Goal: Task Accomplishment & Management: Complete application form

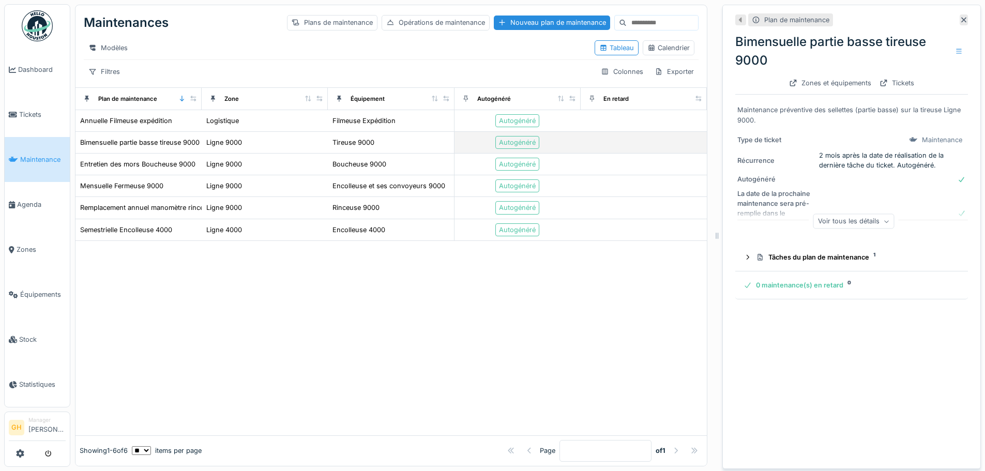
scroll to position [8, 0]
click at [528, 16] on div "Nouveau plan de maintenance" at bounding box center [552, 23] width 116 height 14
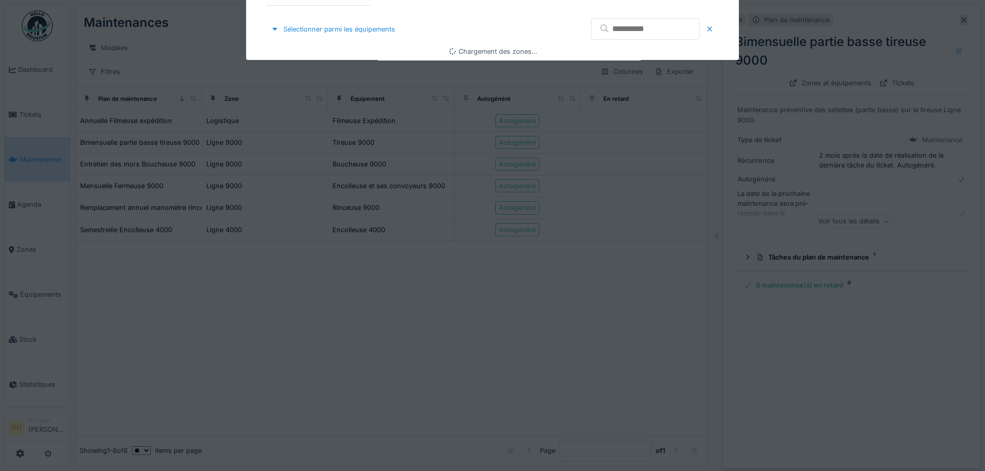
type input "****"
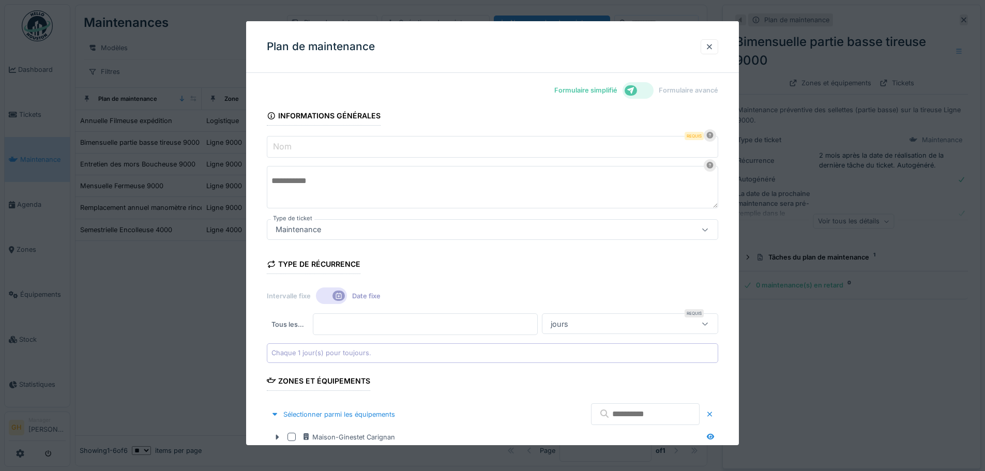
drag, startPoint x: 473, startPoint y: 140, endPoint x: 477, endPoint y: 121, distance: 19.0
click at [476, 129] on form "Informations générales Nom Requis Type de ticket Maintenance **** Type de récur…" at bounding box center [492, 319] width 451 height 439
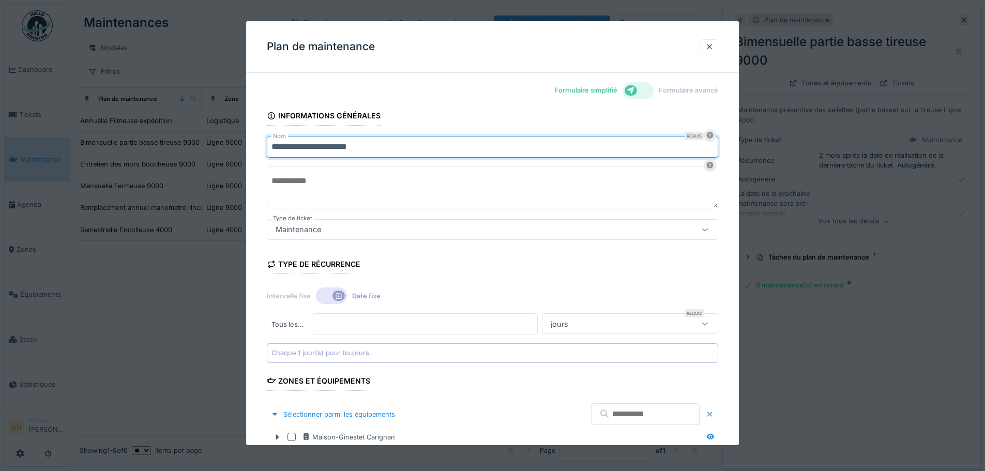
type input "**********"
click at [339, 181] on textarea at bounding box center [492, 187] width 451 height 42
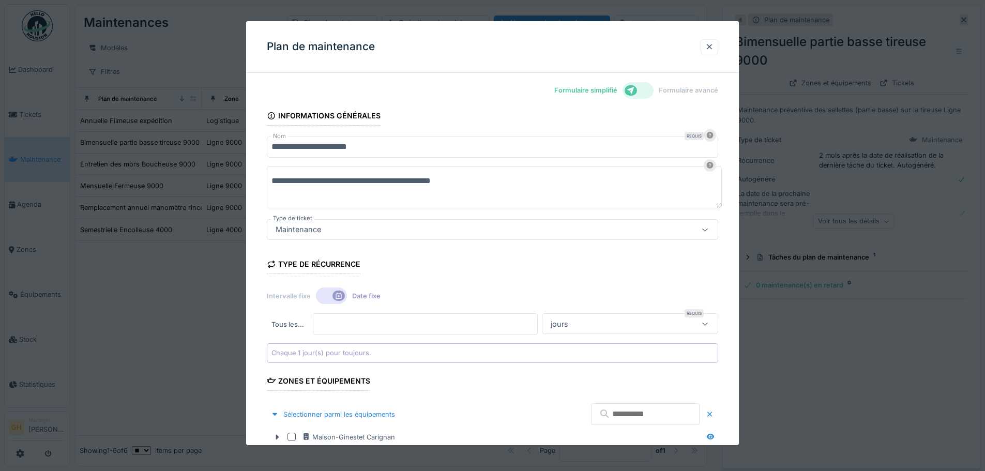
type textarea "**********"
click at [811, 326] on div at bounding box center [492, 235] width 985 height 471
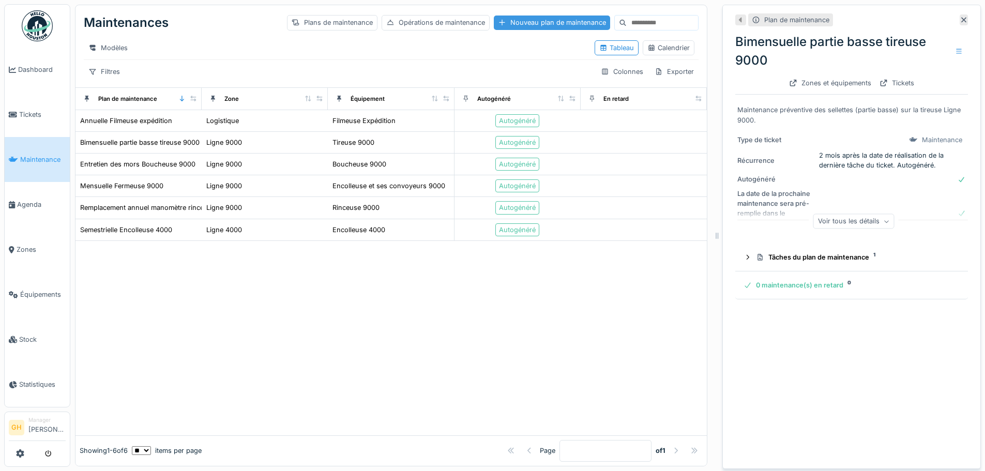
click at [514, 16] on div "Nouveau plan de maintenance" at bounding box center [552, 23] width 116 height 14
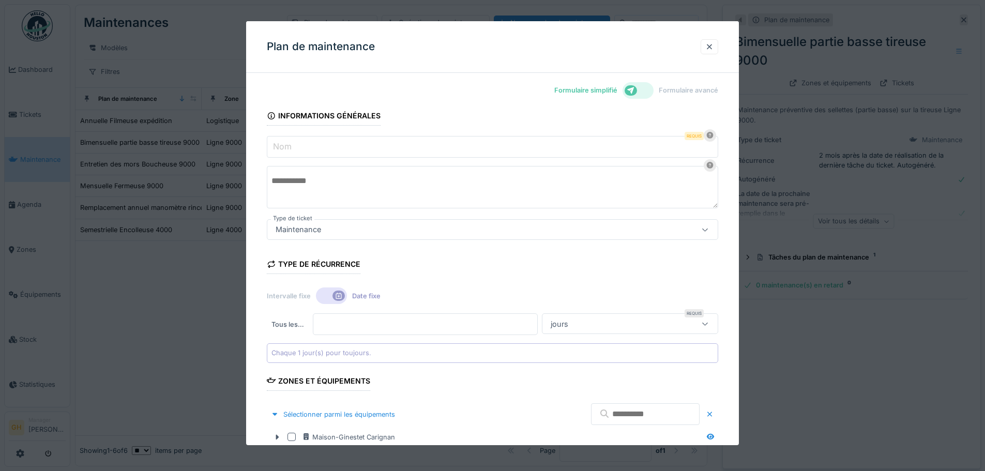
type input "****"
click at [398, 169] on textarea at bounding box center [492, 187] width 451 height 42
click at [381, 145] on input "Nom" at bounding box center [492, 147] width 451 height 22
click at [509, 196] on textarea at bounding box center [492, 187] width 451 height 42
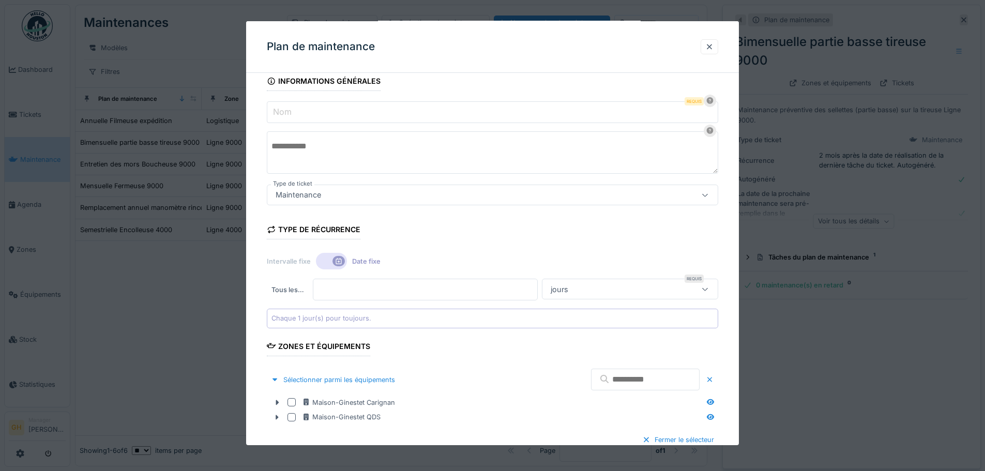
scroll to position [52, 0]
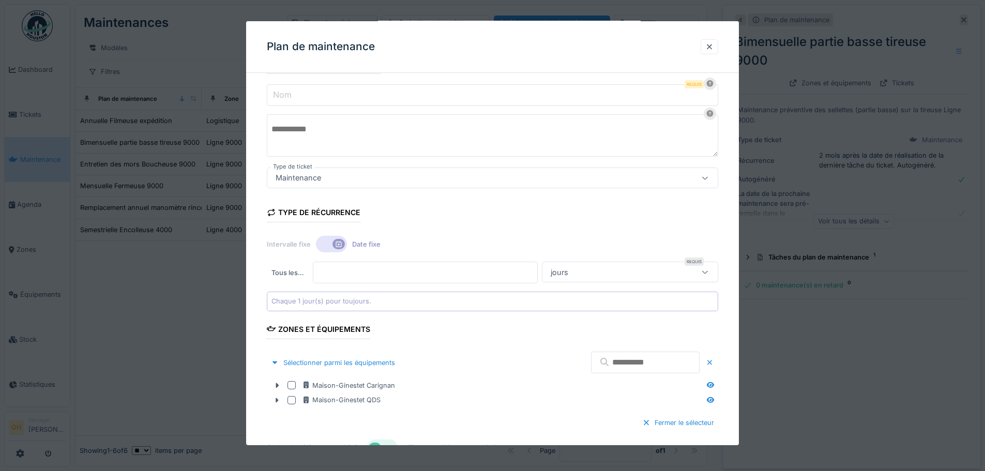
click at [329, 246] on div at bounding box center [331, 244] width 31 height 17
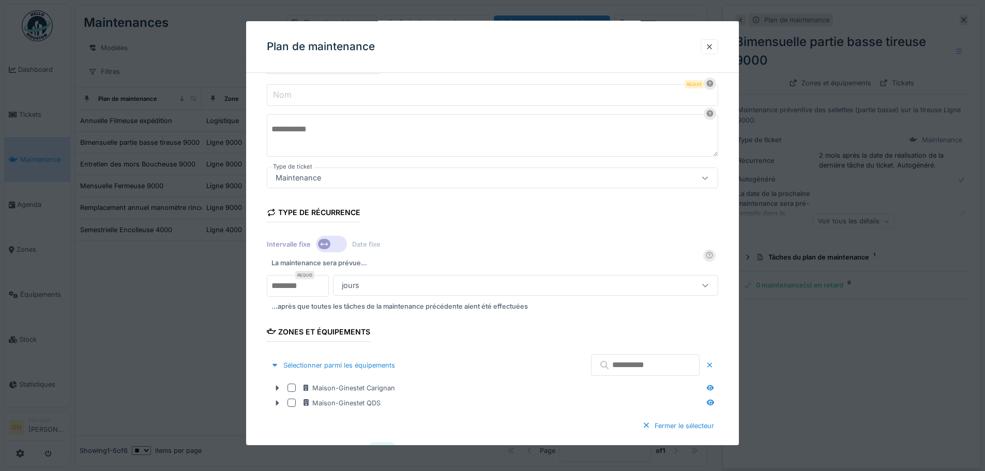
click at [371, 288] on div "jours" at bounding box center [503, 285] width 330 height 11
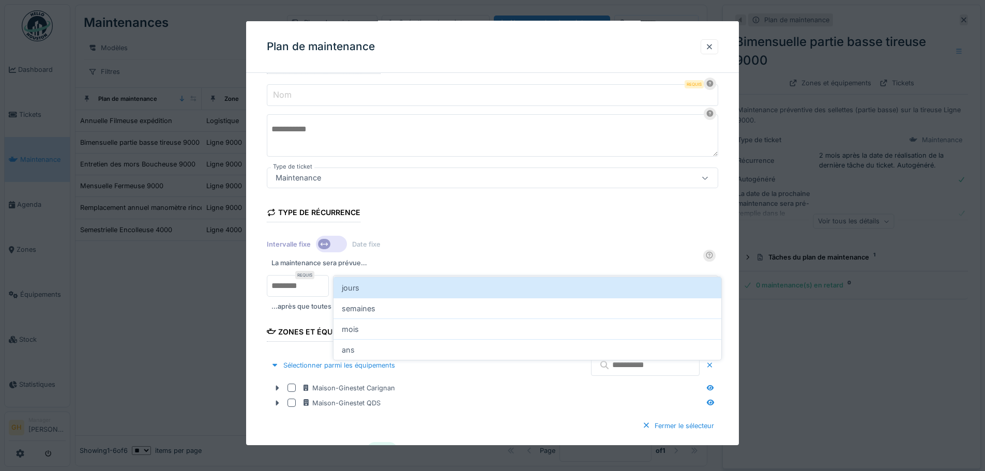
scroll to position [104, 0]
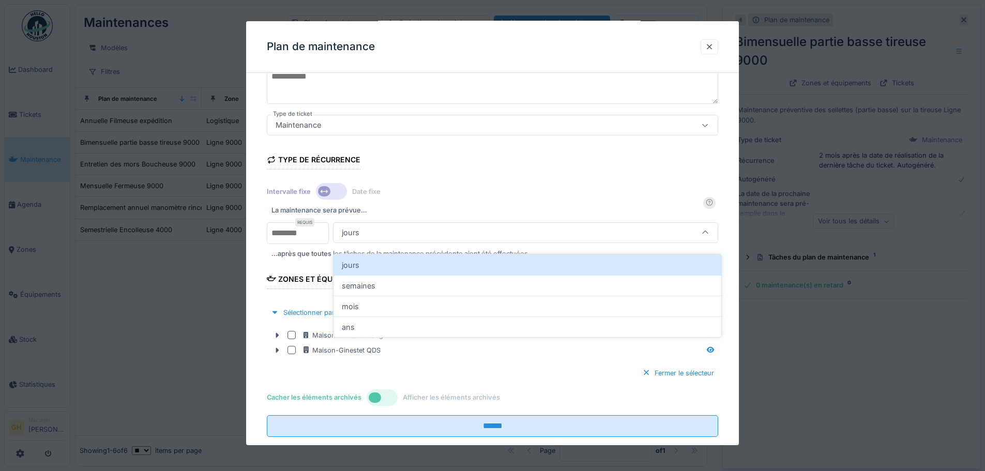
click at [375, 296] on div "mois" at bounding box center [527, 306] width 388 height 21
type input "*******"
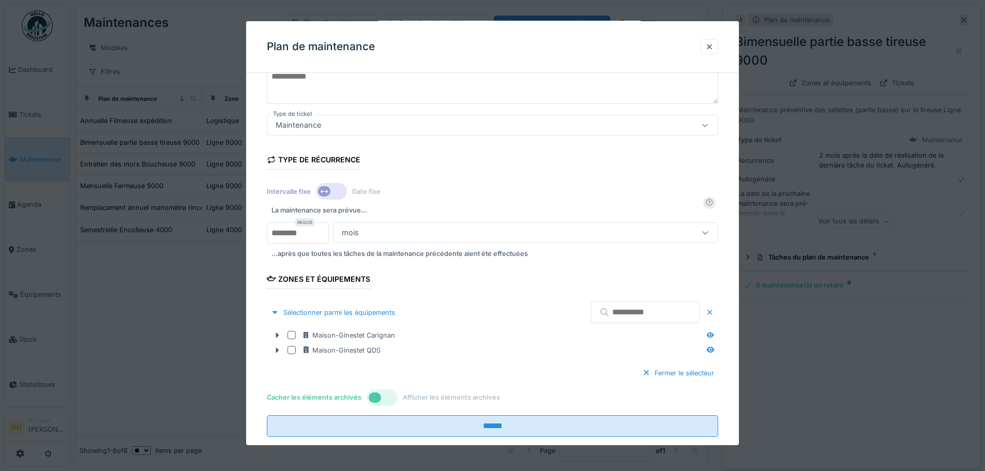
click at [294, 236] on input "*" at bounding box center [298, 233] width 62 height 22
type input "*"
click at [320, 230] on input "*" at bounding box center [298, 233] width 62 height 22
click at [444, 203] on div "La maintenance sera prévue…" at bounding box center [492, 210] width 451 height 15
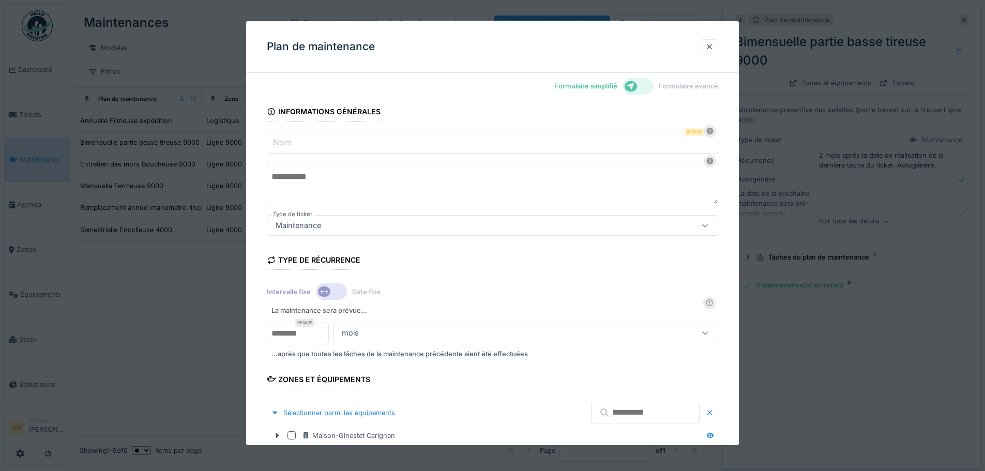
scroll to position [0, 0]
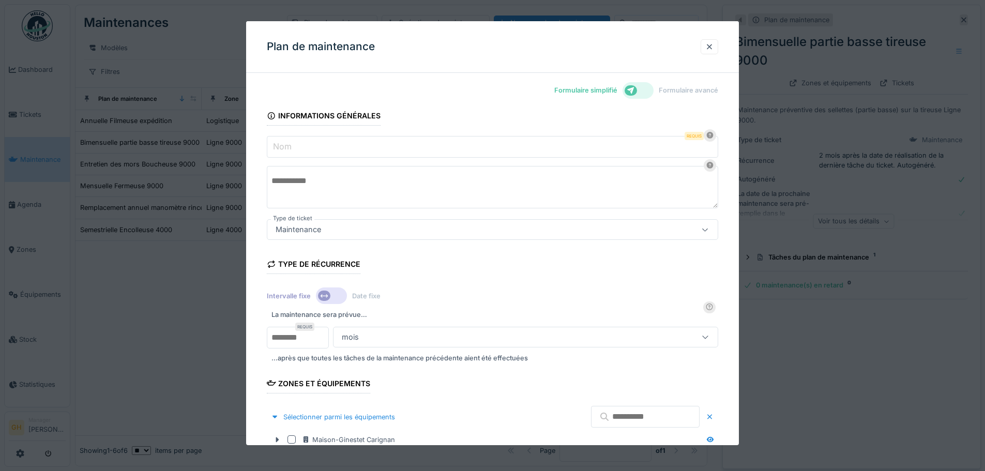
click at [308, 141] on input "Nom" at bounding box center [492, 147] width 451 height 22
click at [438, 146] on input "Nom" at bounding box center [492, 147] width 451 height 22
click at [323, 152] on input "Nom" at bounding box center [492, 147] width 451 height 22
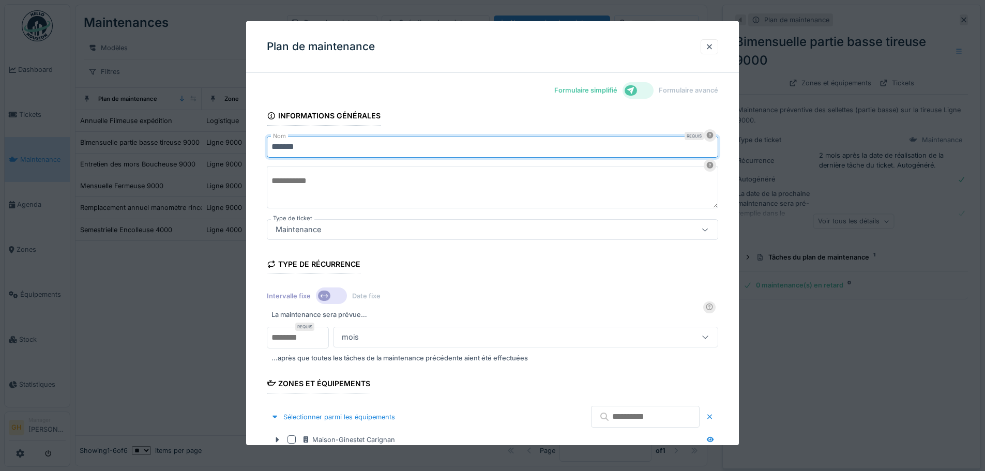
type input "**********"
click at [346, 195] on textarea at bounding box center [492, 187] width 451 height 42
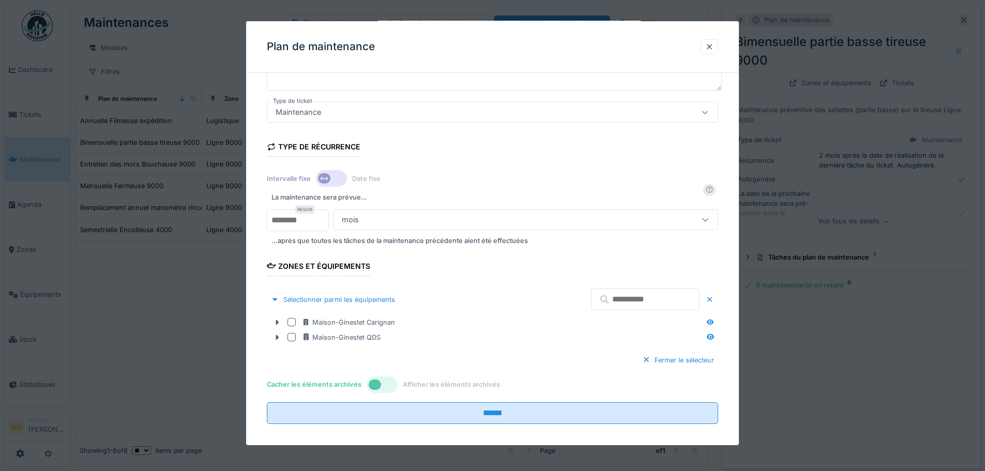
scroll to position [125, 0]
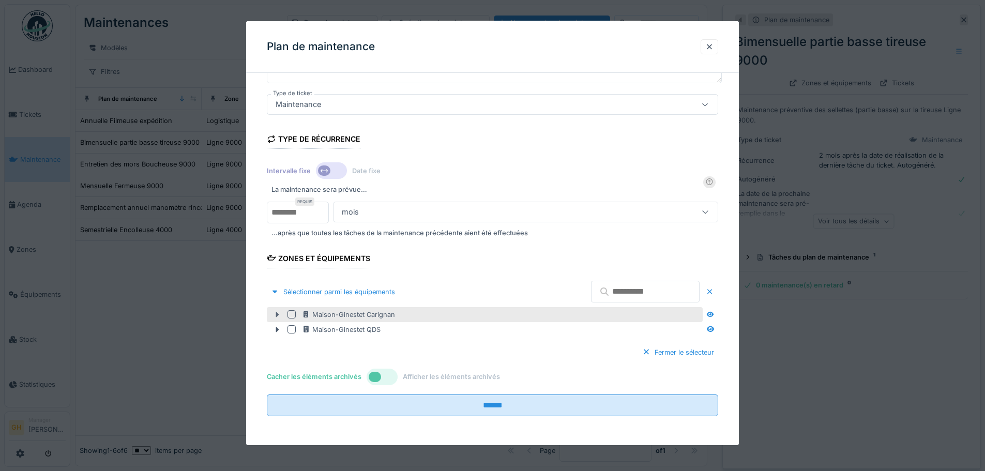
click at [272, 315] on div at bounding box center [277, 314] width 17 height 11
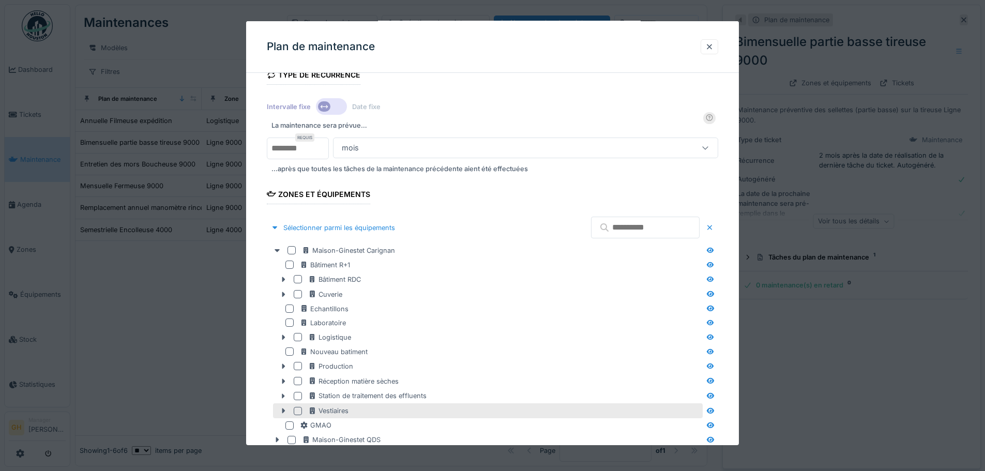
scroll to position [299, 0]
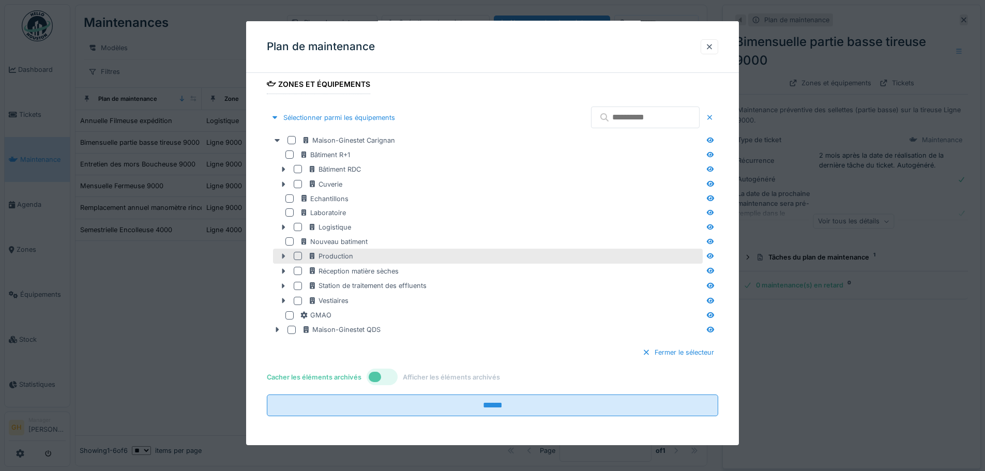
click at [282, 258] on icon at bounding box center [283, 256] width 3 height 5
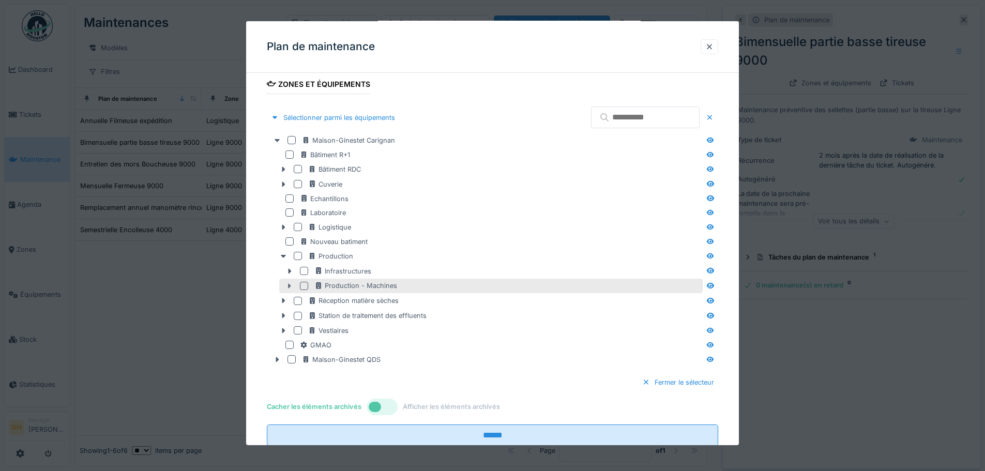
click at [289, 285] on icon at bounding box center [289, 285] width 3 height 5
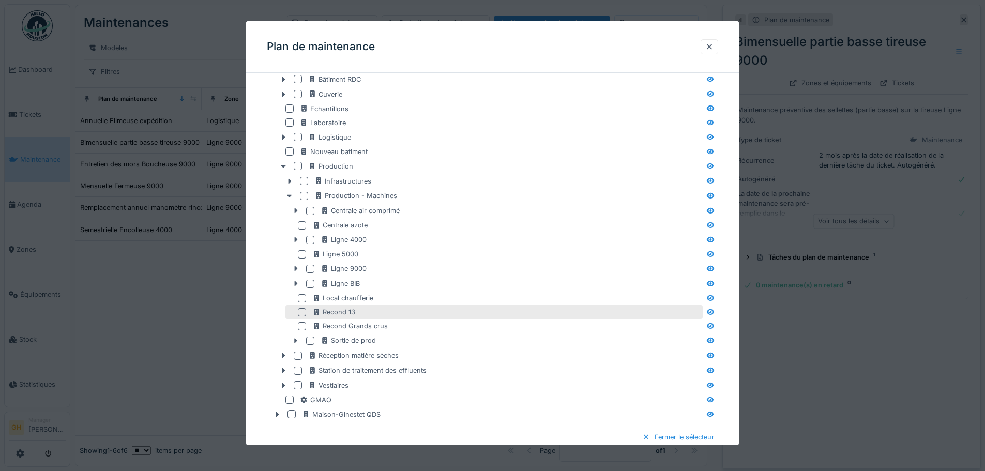
scroll to position [403, 0]
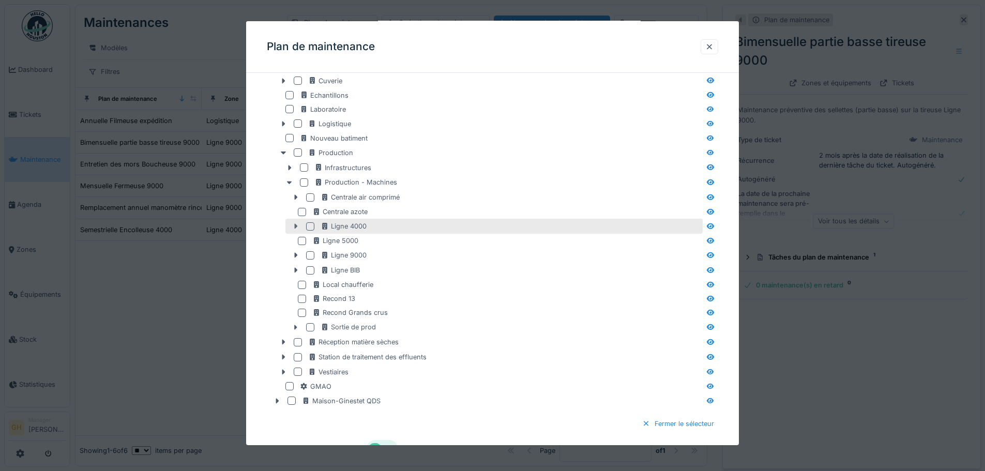
click at [299, 228] on icon at bounding box center [296, 226] width 8 height 7
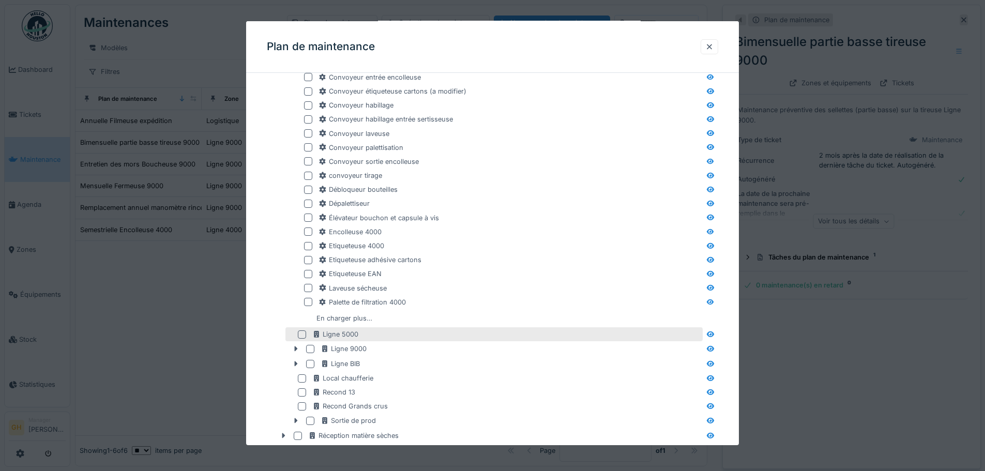
scroll to position [609, 0]
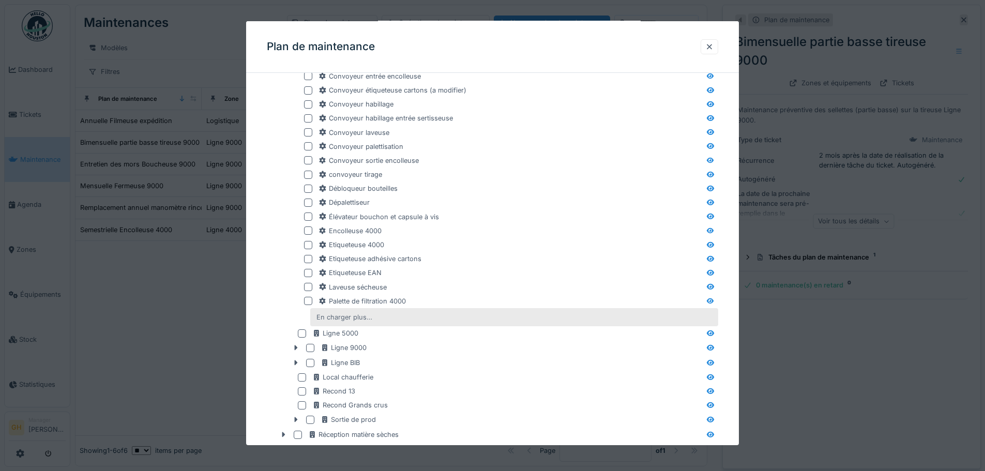
click at [345, 319] on div "En charger plus…" at bounding box center [344, 317] width 64 height 14
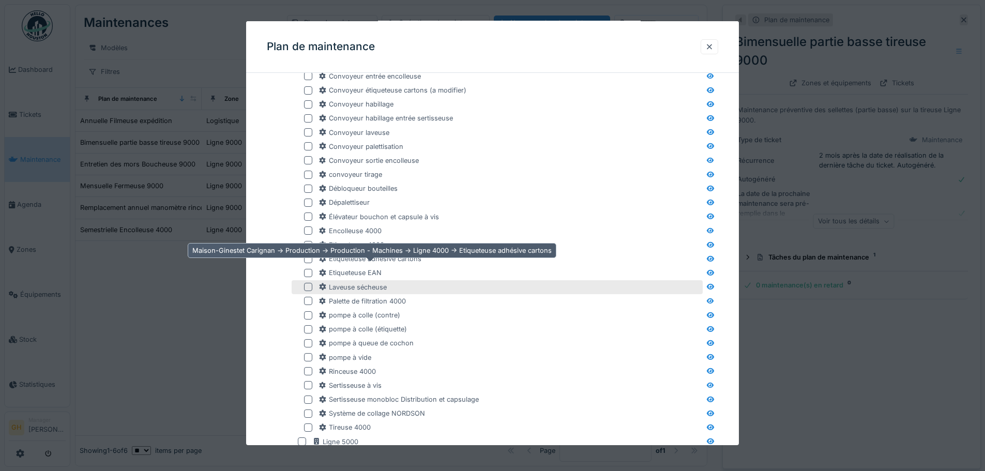
scroll to position [661, 0]
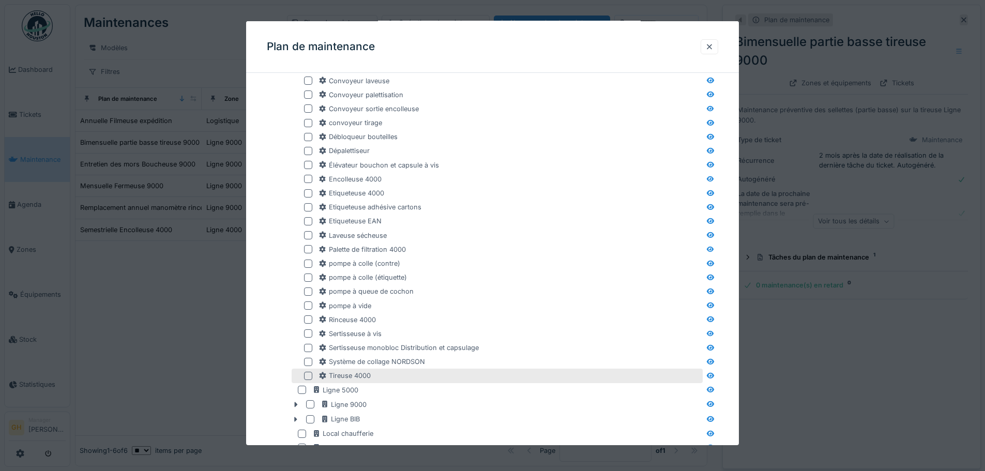
click at [308, 376] on div at bounding box center [308, 376] width 8 height 8
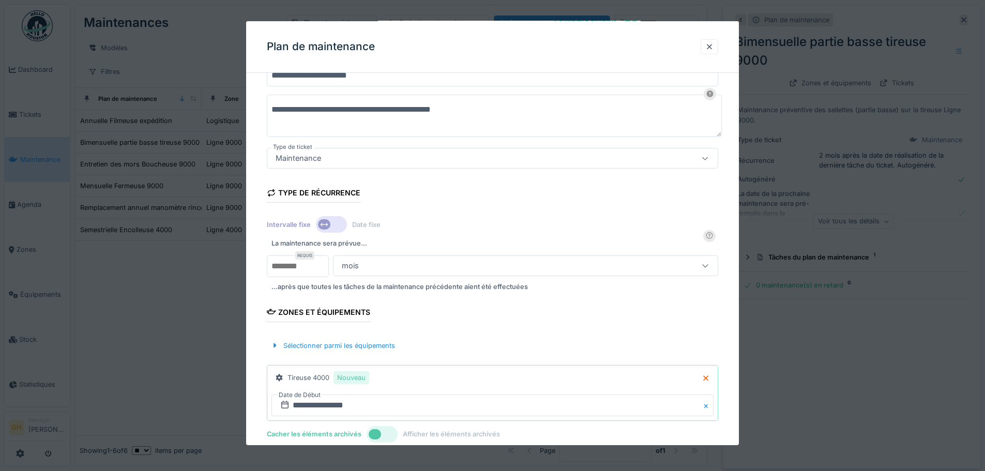
scroll to position [0, 0]
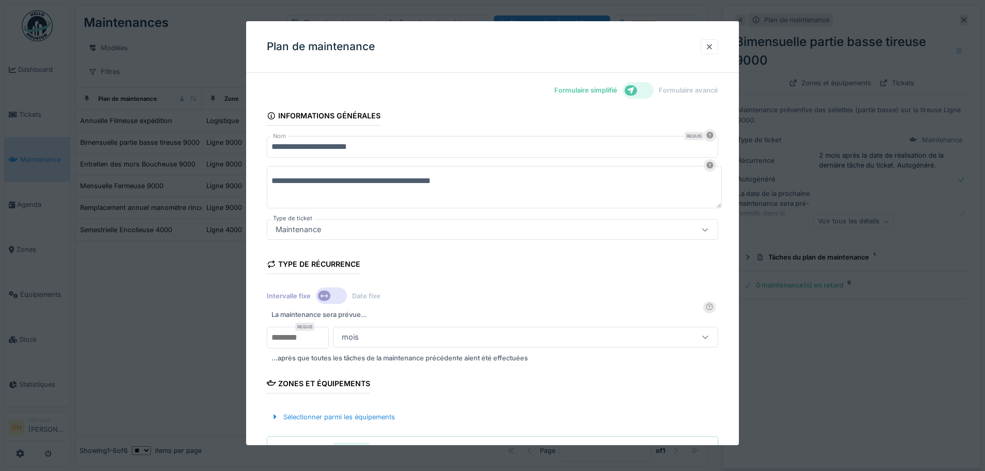
click at [487, 177] on textarea "**********" at bounding box center [494, 187] width 455 height 42
click at [278, 187] on textarea "**********" at bounding box center [494, 187] width 455 height 42
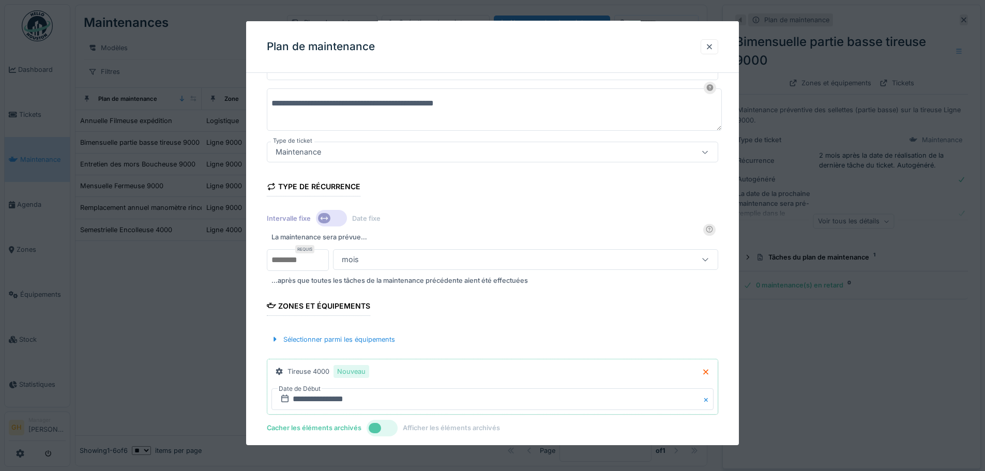
scroll to position [129, 0]
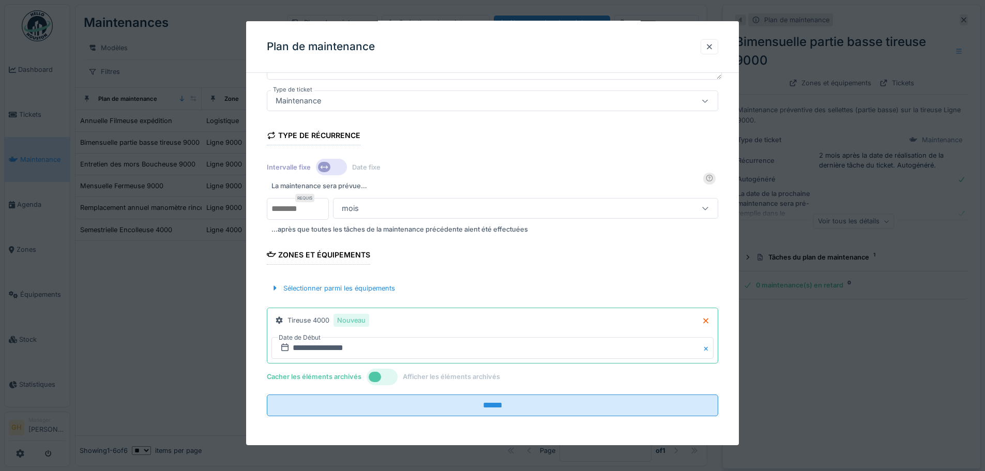
type textarea "**********"
click at [418, 349] on input "**********" at bounding box center [492, 348] width 442 height 22
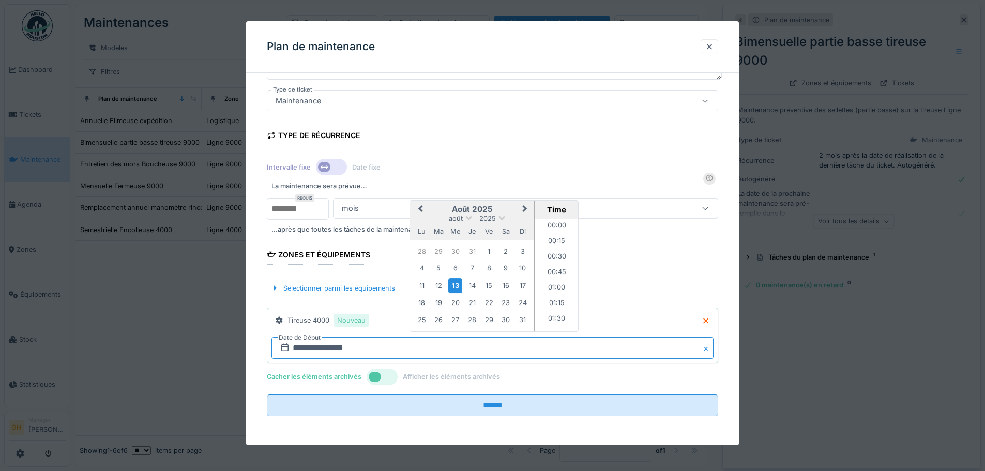
scroll to position [758, 0]
click at [427, 302] on div "18" at bounding box center [422, 303] width 14 height 14
click at [488, 349] on input "**********" at bounding box center [492, 348] width 442 height 22
click at [424, 306] on div "18" at bounding box center [422, 303] width 14 height 14
click at [414, 386] on div "Cacher les éléments archivés Afficher les éléments archivés" at bounding box center [492, 377] width 451 height 19
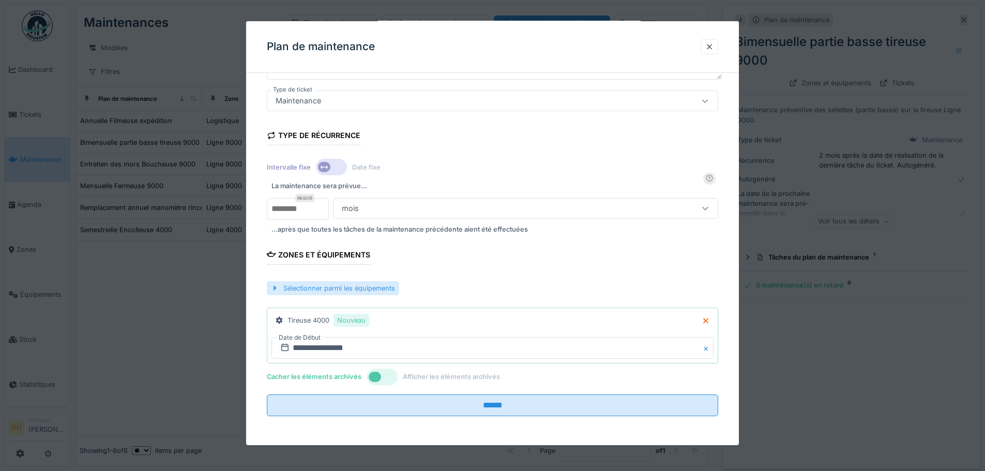
click at [336, 292] on div "Sélectionner parmi les équipements" at bounding box center [333, 288] width 132 height 14
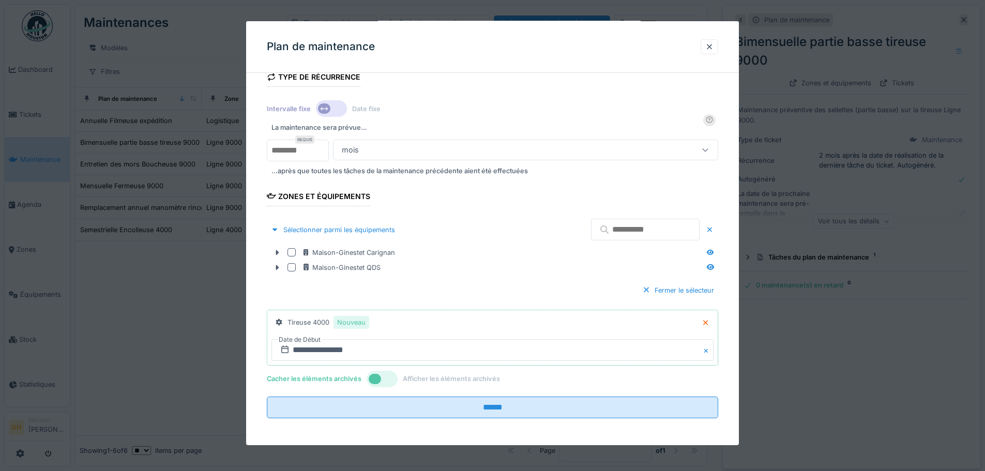
scroll to position [189, 0]
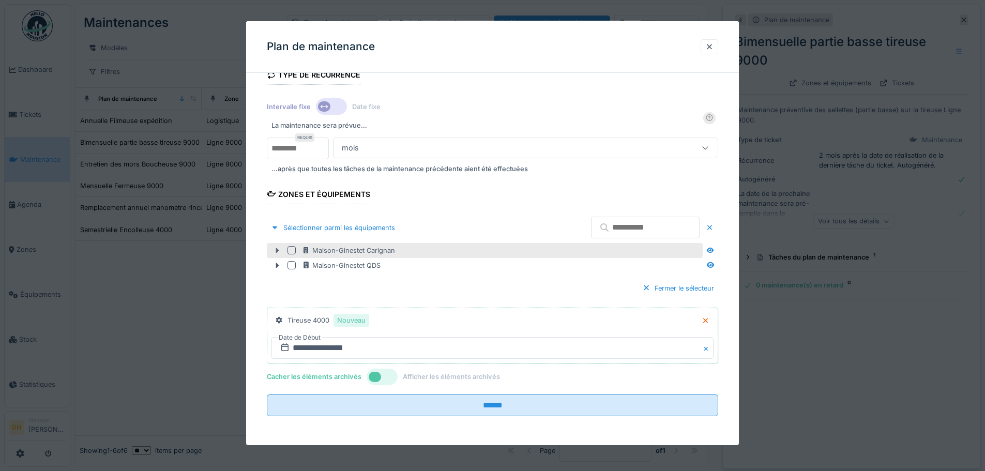
click at [275, 249] on icon at bounding box center [277, 250] width 8 height 7
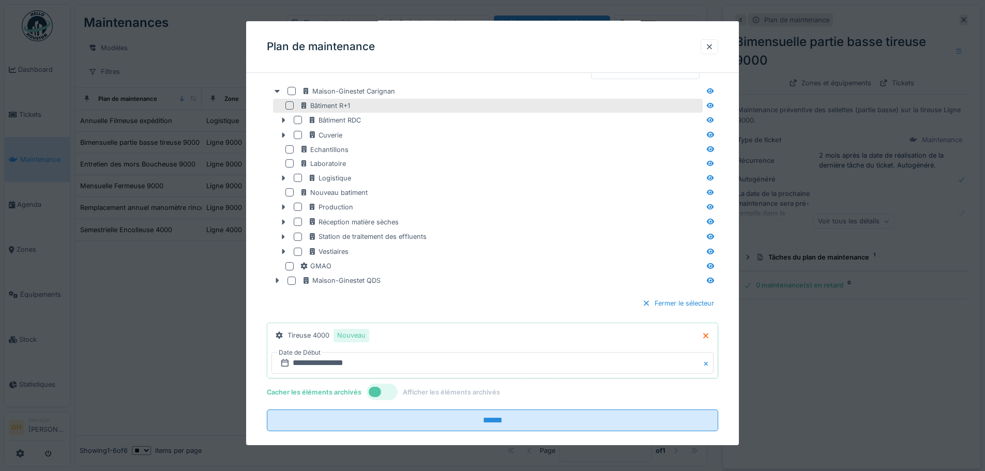
scroll to position [363, 0]
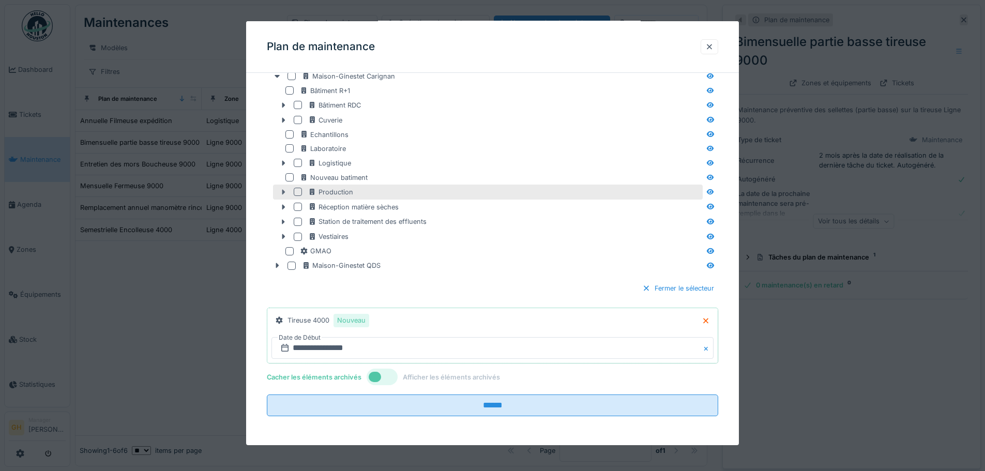
click at [281, 189] on icon at bounding box center [283, 192] width 8 height 7
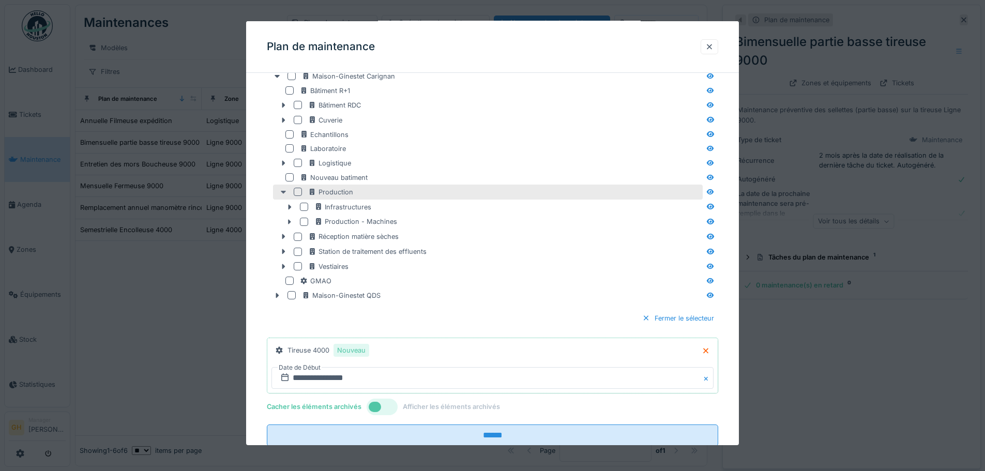
scroll to position [393, 0]
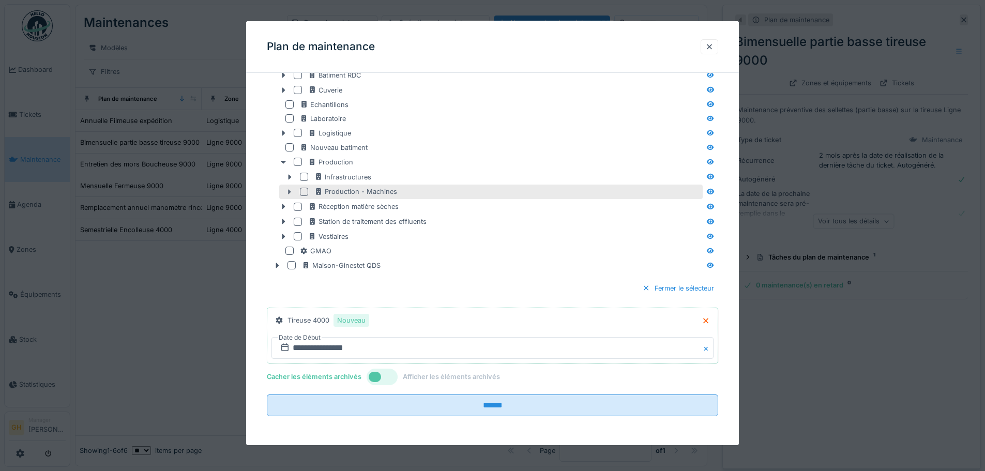
click at [292, 192] on icon at bounding box center [289, 192] width 8 height 7
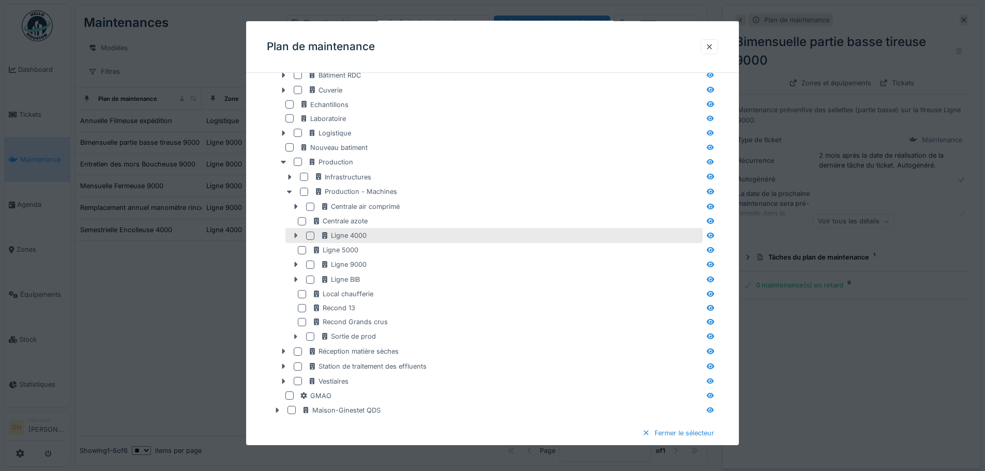
click at [296, 236] on icon at bounding box center [296, 235] width 3 height 5
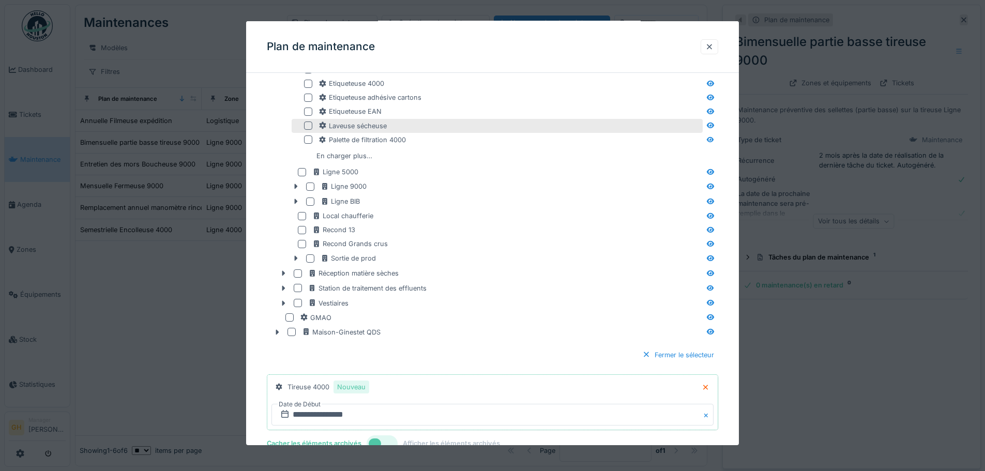
scroll to position [755, 0]
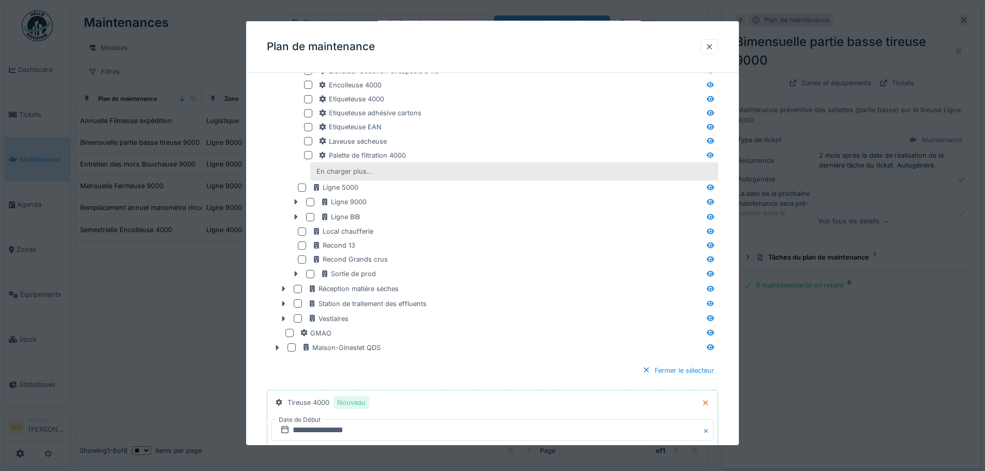
click at [339, 171] on div "En charger plus…" at bounding box center [344, 171] width 64 height 14
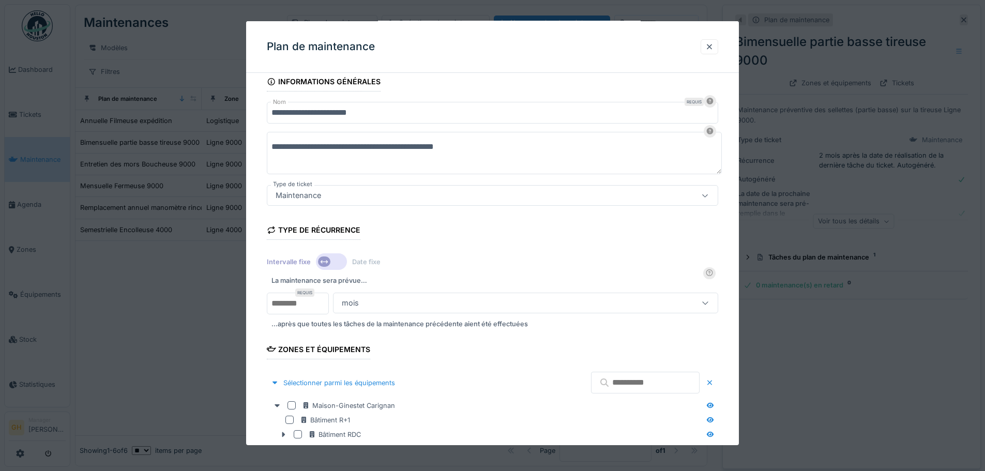
scroll to position [0, 0]
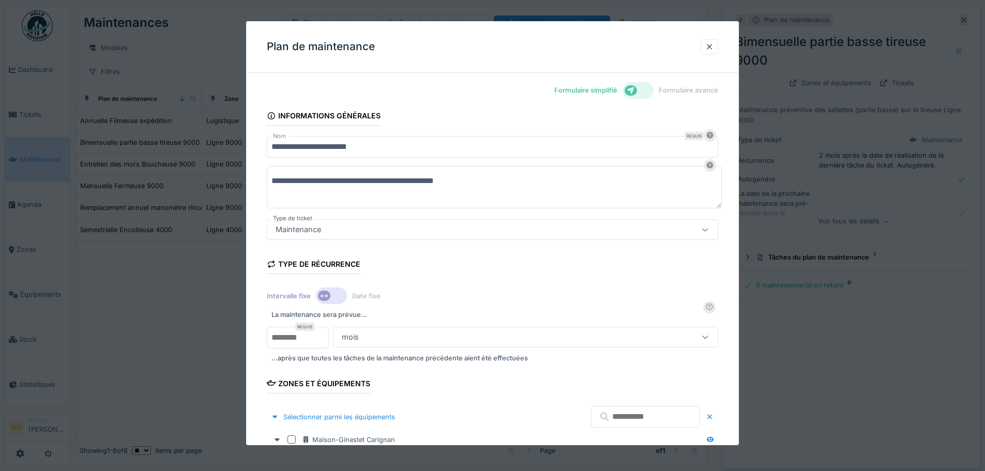
click at [643, 88] on div at bounding box center [637, 90] width 31 height 17
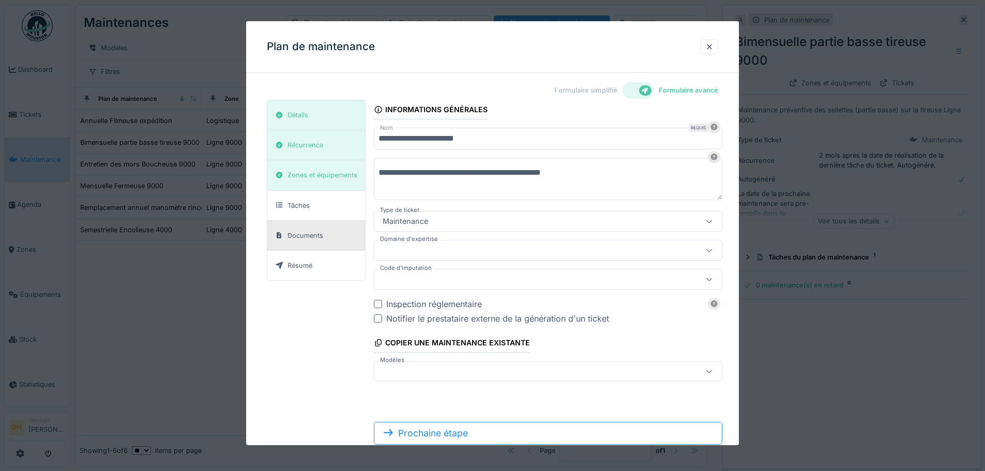
click at [306, 230] on div "Documents" at bounding box center [298, 235] width 55 height 13
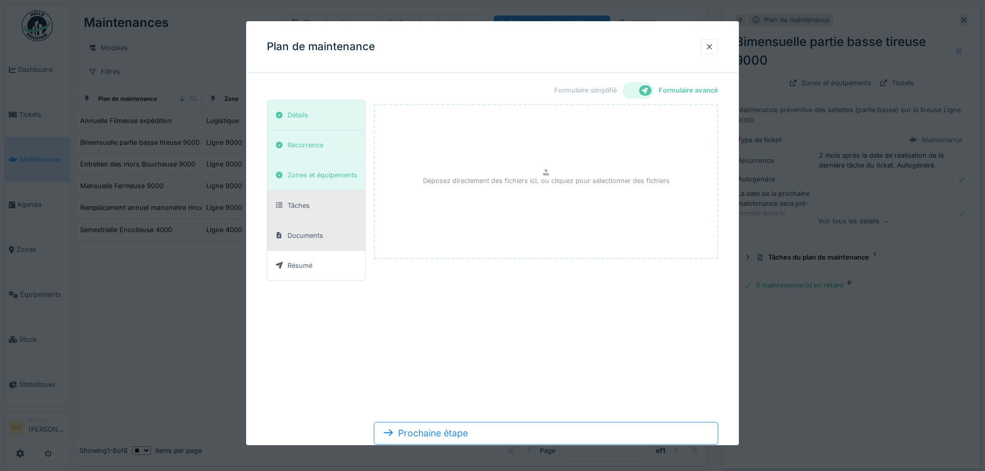
click at [330, 220] on div "Détails Récurrence Zones et équipements Tâches Documents Résumé" at bounding box center [316, 190] width 99 height 181
click at [331, 216] on div "Tâches" at bounding box center [316, 206] width 98 height 30
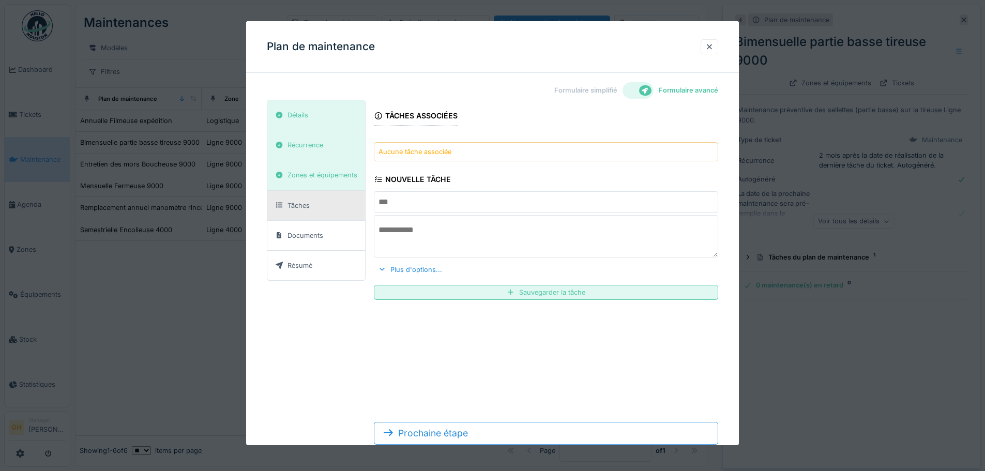
click at [466, 206] on input "text" at bounding box center [546, 202] width 344 height 22
click at [475, 204] on input "text" at bounding box center [546, 202] width 344 height 22
click at [312, 263] on div "Résumé" at bounding box center [299, 266] width 25 height 10
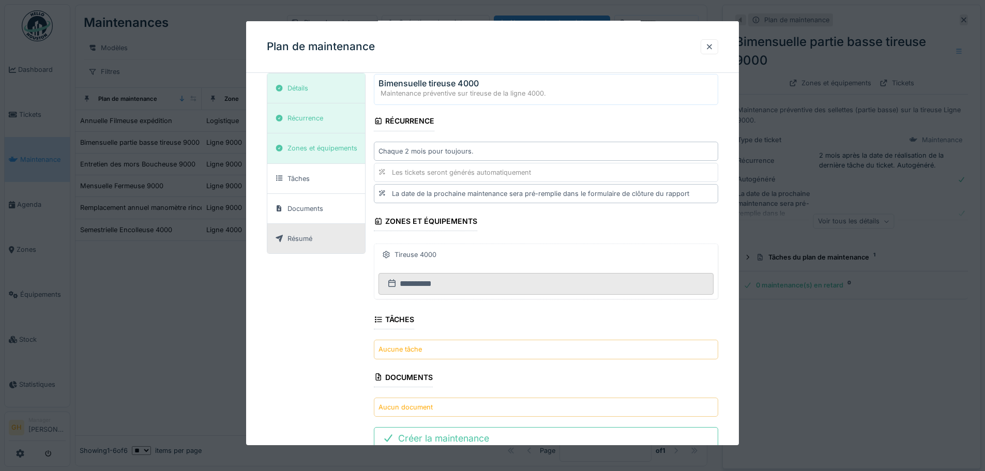
scroll to position [42, 0]
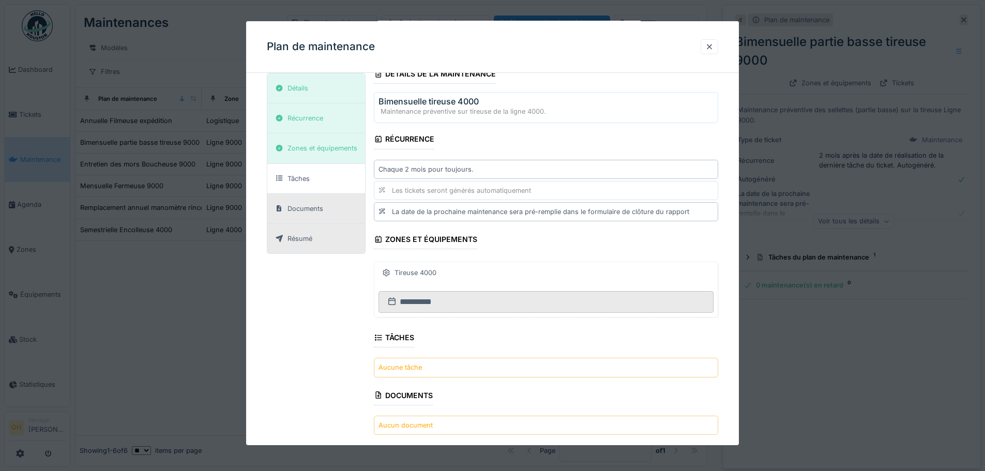
click at [320, 208] on div "Documents" at bounding box center [305, 209] width 36 height 10
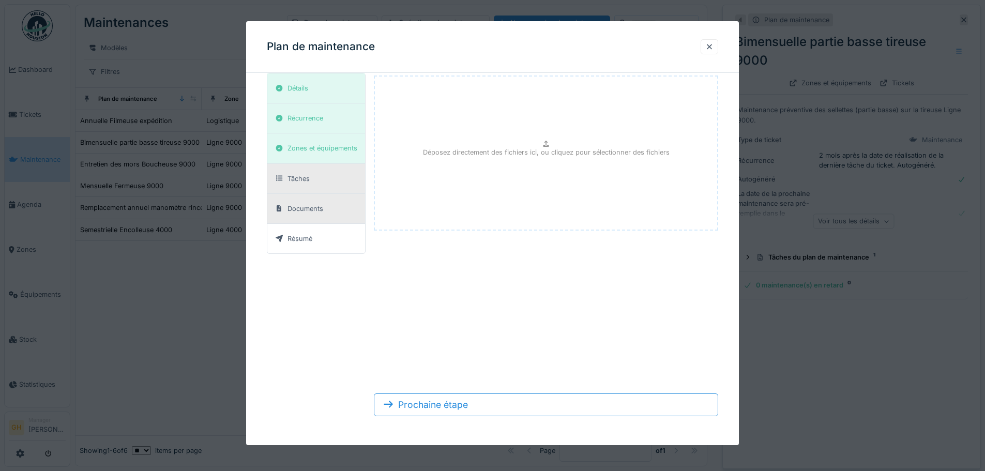
click at [319, 191] on div "Tâches" at bounding box center [316, 179] width 98 height 30
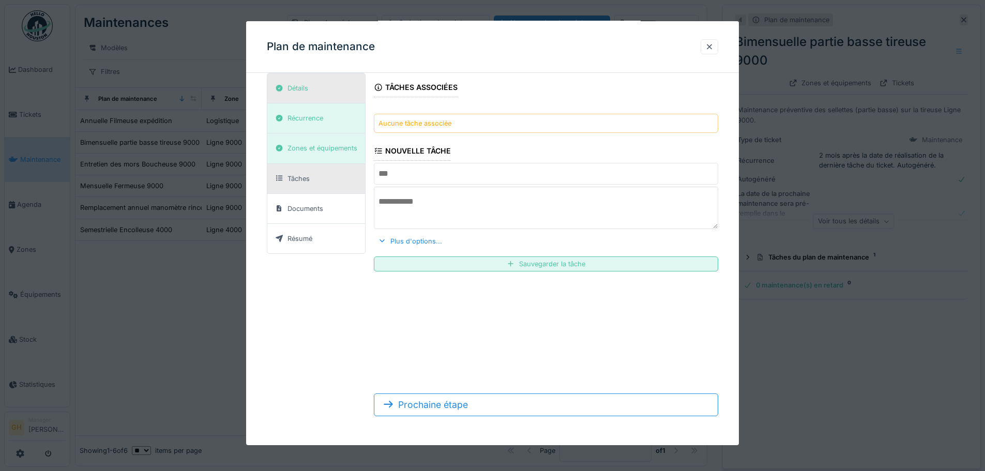
click at [310, 92] on div "Détails" at bounding box center [291, 88] width 40 height 13
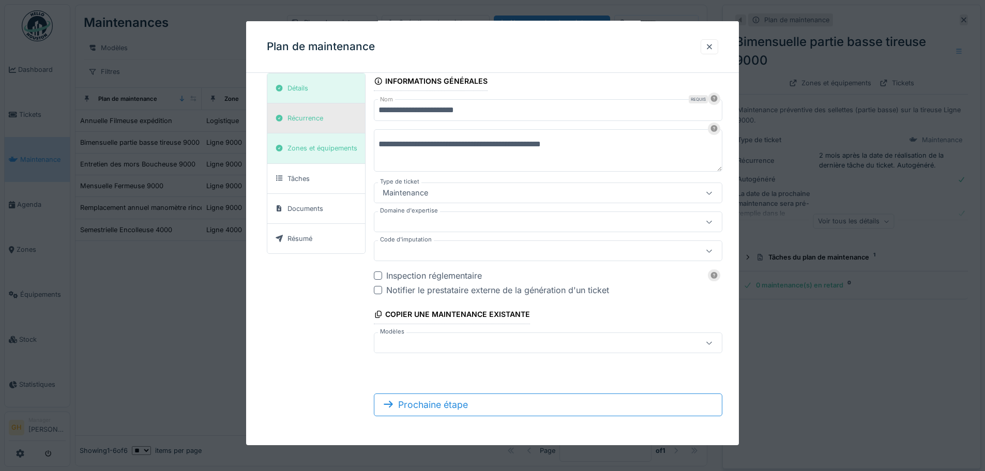
click at [313, 118] on div "Récurrence" at bounding box center [305, 118] width 36 height 10
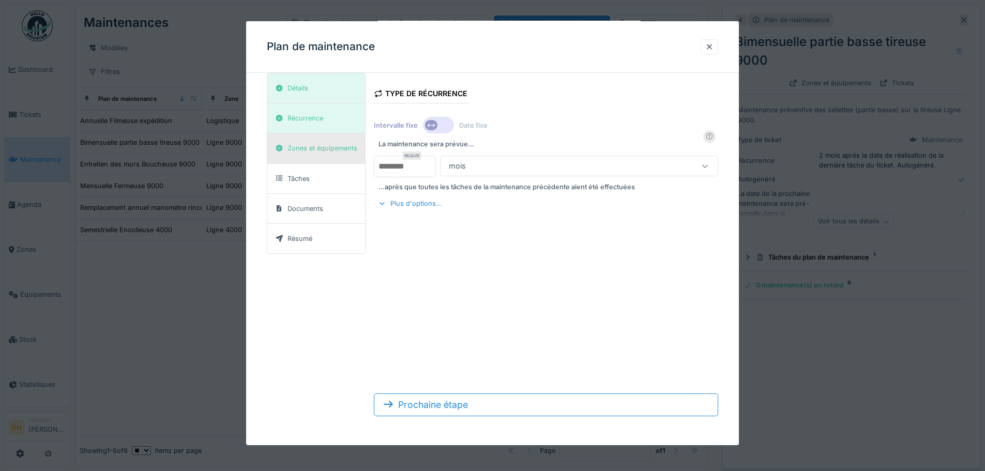
click at [317, 152] on div "Zones et équipements" at bounding box center [322, 148] width 70 height 10
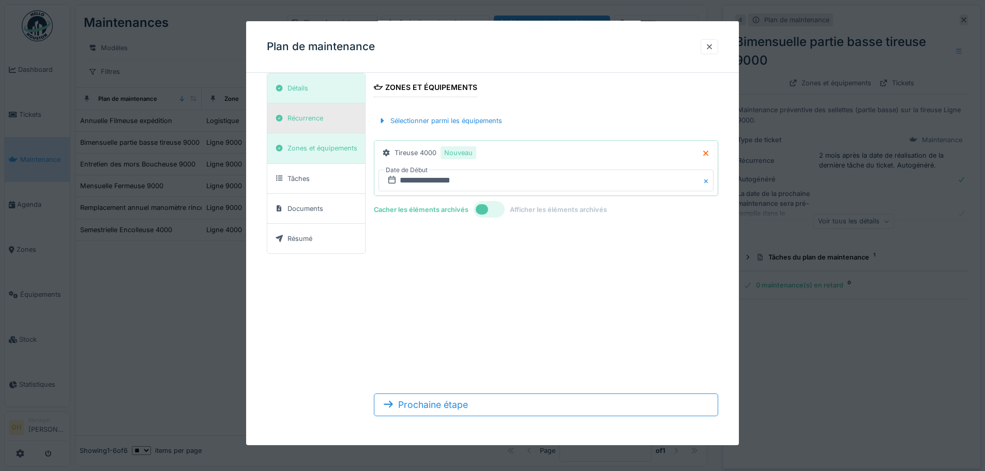
click at [311, 129] on div "Récurrence" at bounding box center [316, 118] width 98 height 30
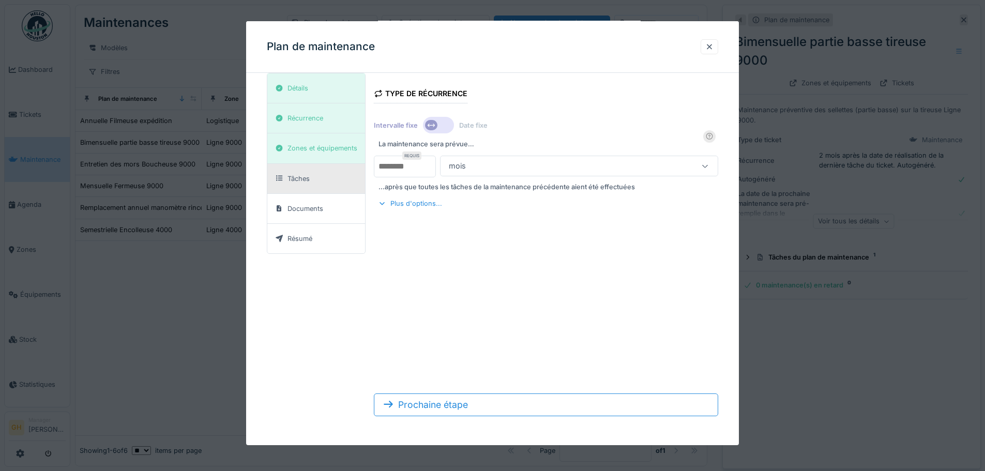
click at [305, 185] on div "Tâches" at bounding box center [292, 178] width 42 height 13
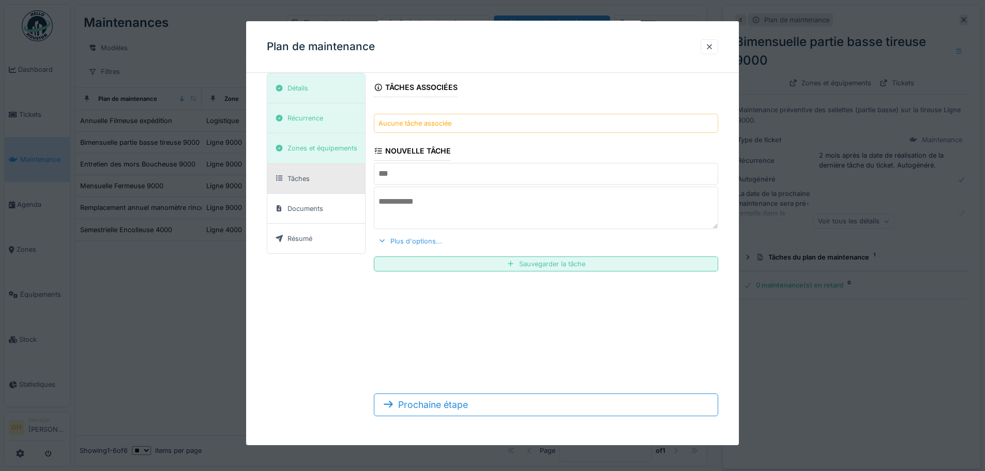
click at [414, 244] on div "Plus d'options..." at bounding box center [410, 241] width 72 height 14
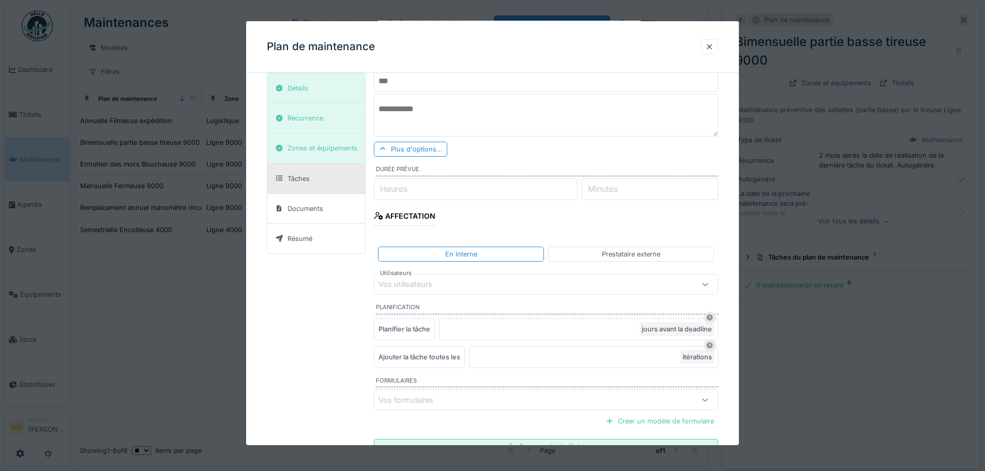
scroll to position [132, 0]
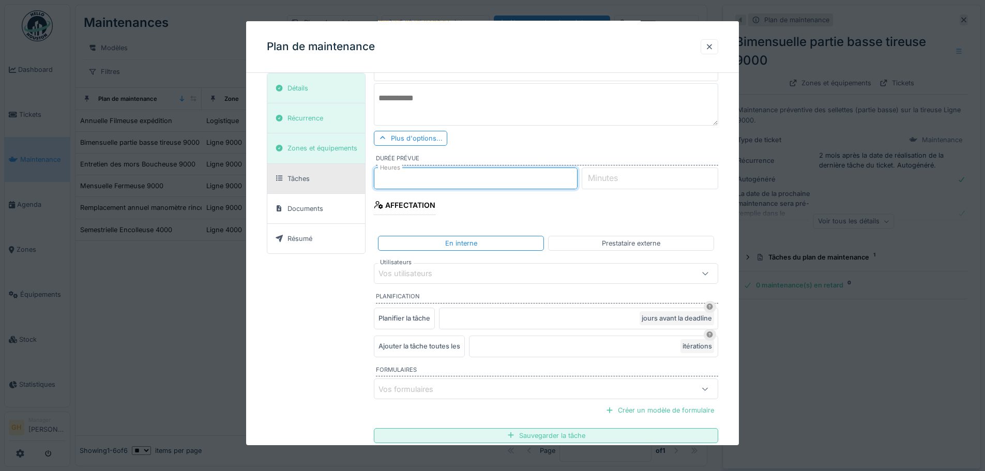
click at [573, 175] on input "*" at bounding box center [475, 178] width 203 height 22
click at [574, 175] on input "*" at bounding box center [475, 178] width 203 height 22
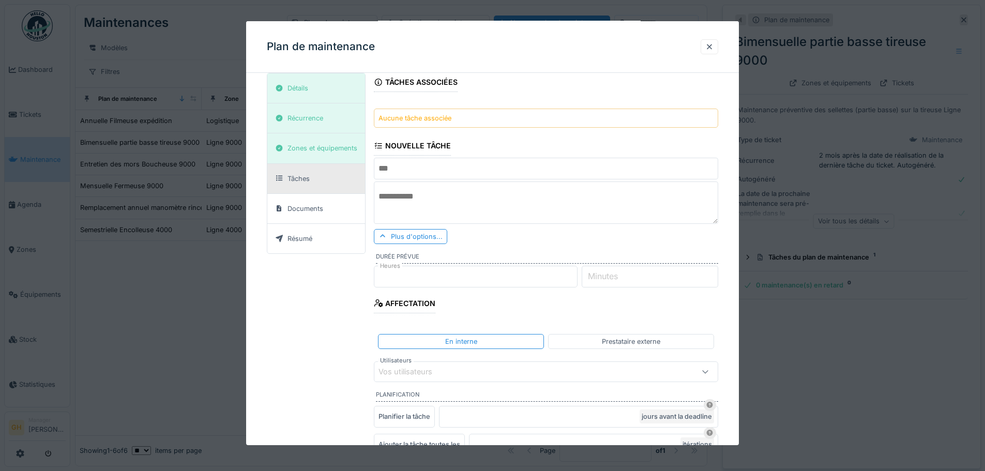
scroll to position [0, 0]
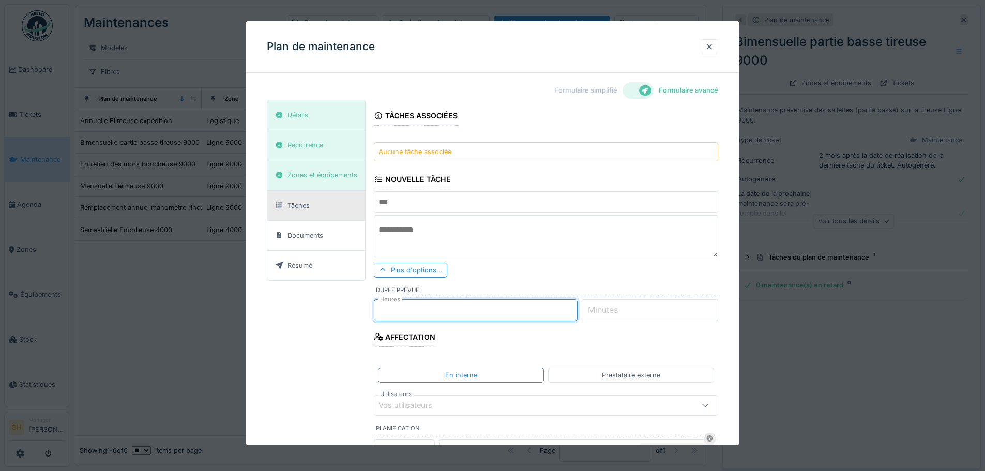
click at [574, 315] on input "*" at bounding box center [475, 310] width 203 height 22
click at [573, 307] on input "*" at bounding box center [475, 310] width 203 height 22
type input "*"
click at [573, 307] on input "*" at bounding box center [475, 310] width 203 height 22
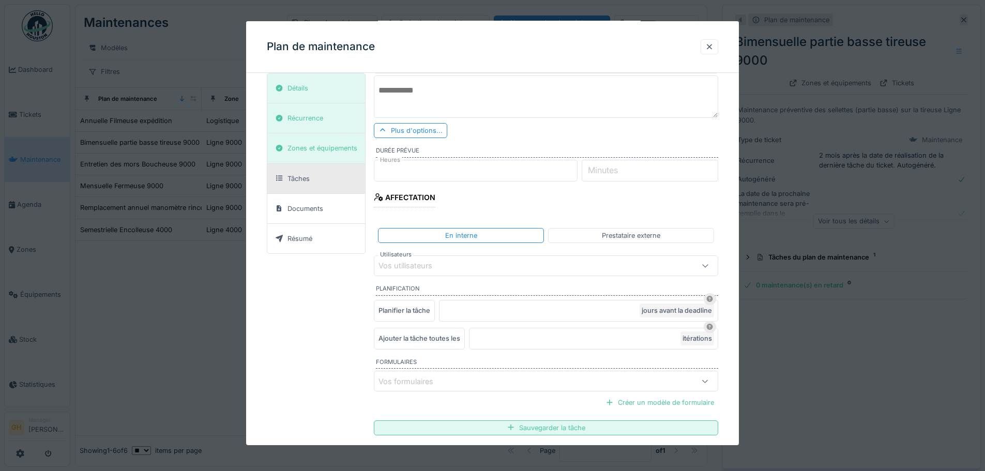
scroll to position [155, 0]
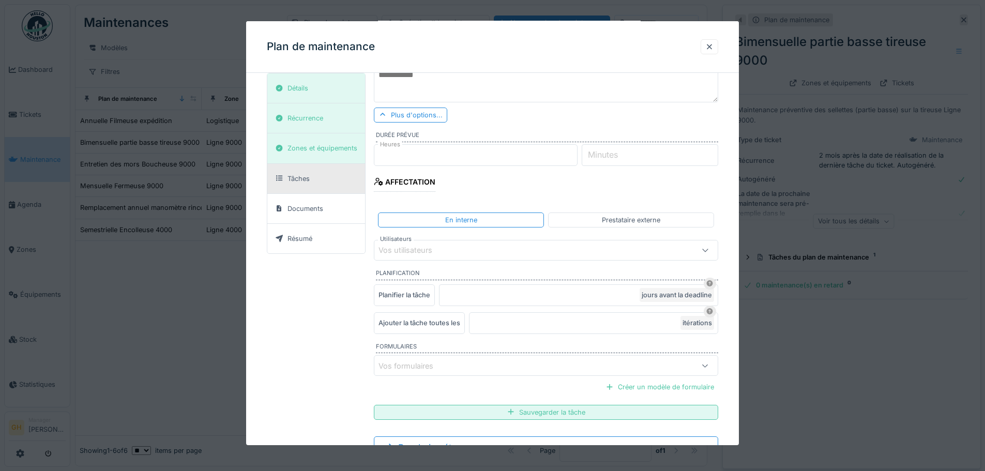
click at [436, 248] on div "Vos utilisateurs" at bounding box center [412, 250] width 68 height 11
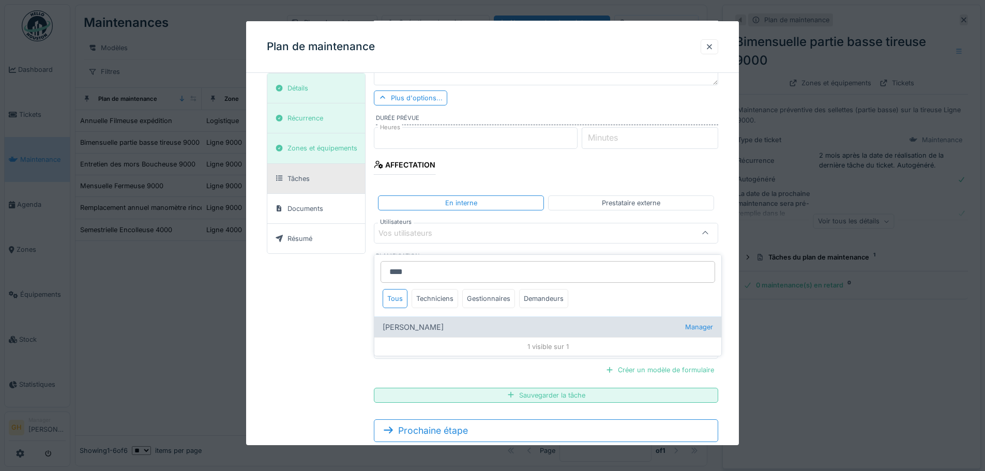
type input "****"
click at [417, 321] on div "[PERSON_NAME] Manager" at bounding box center [547, 326] width 347 height 21
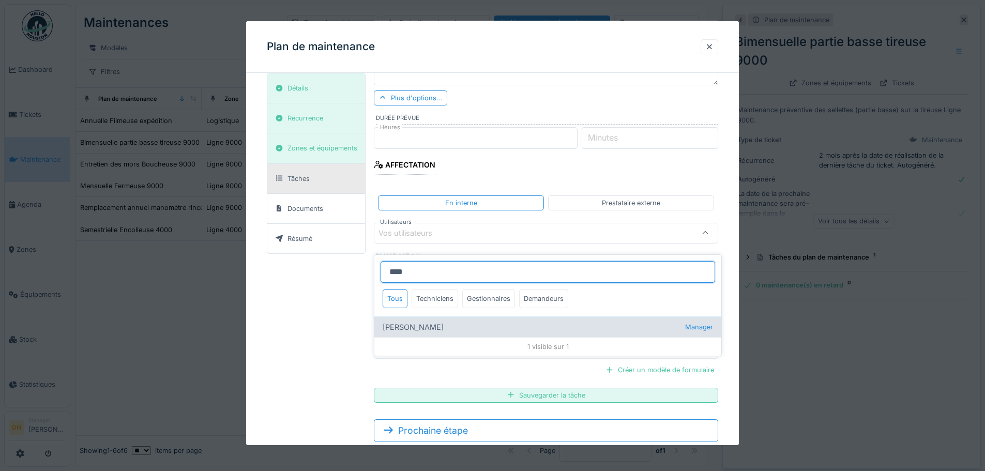
type input "*****"
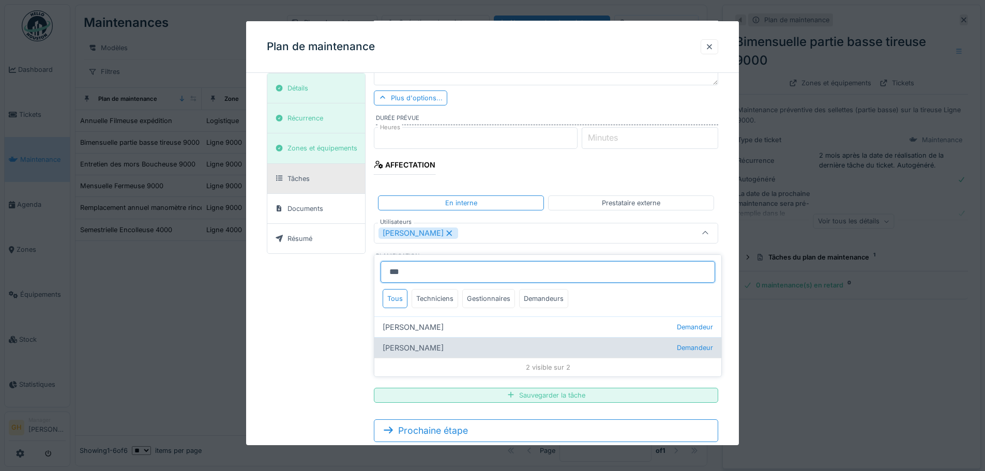
type input "***"
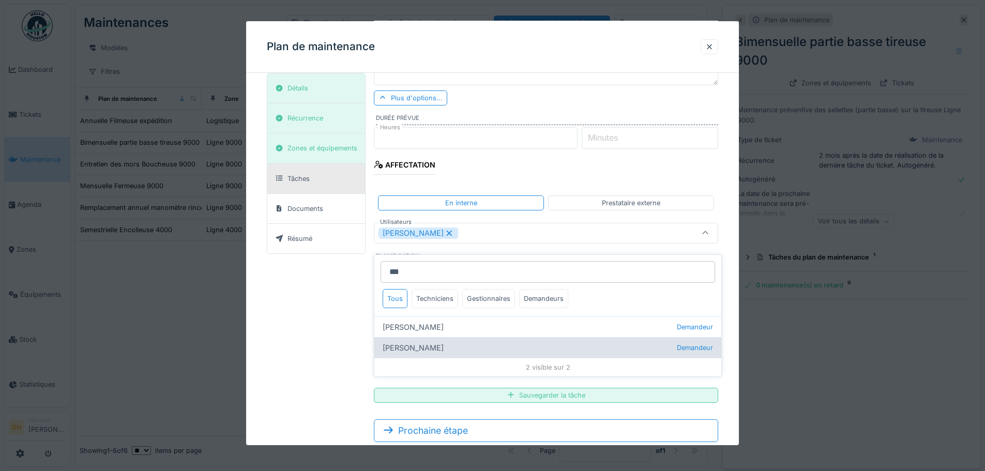
click at [429, 337] on div "[PERSON_NAME]" at bounding box center [547, 347] width 347 height 21
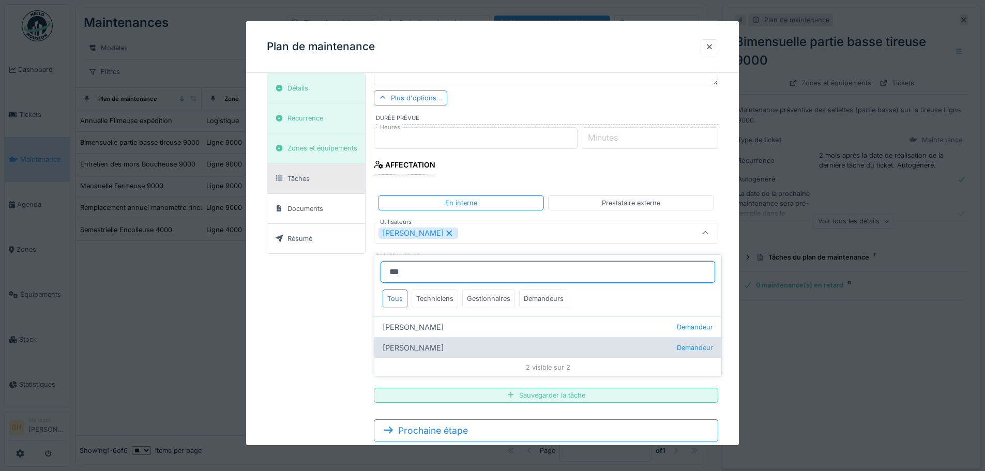
type input "**********"
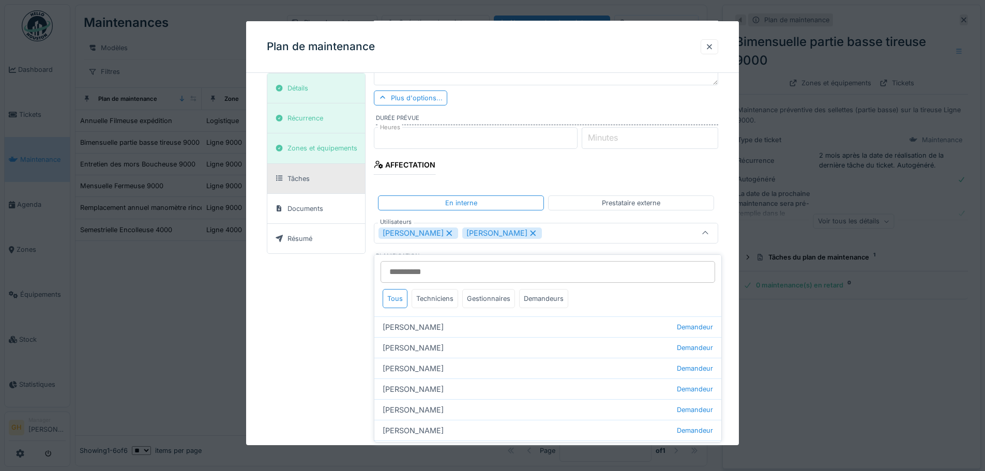
click at [709, 235] on icon at bounding box center [705, 233] width 8 height 7
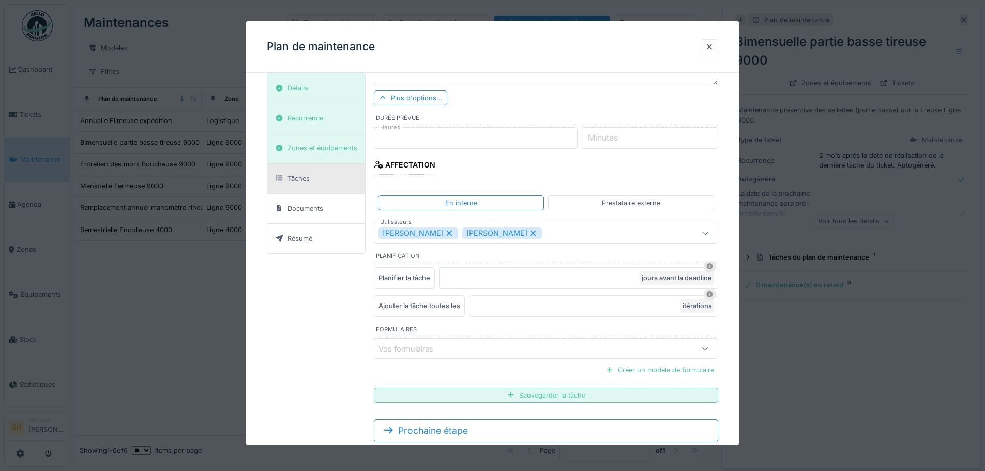
scroll to position [198, 0]
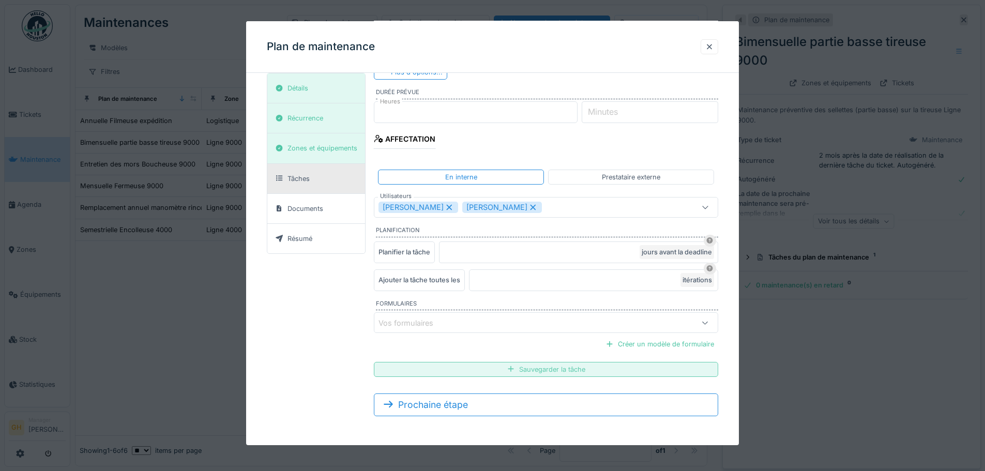
click at [503, 365] on div "Sauvegarder la tâche" at bounding box center [546, 369] width 344 height 15
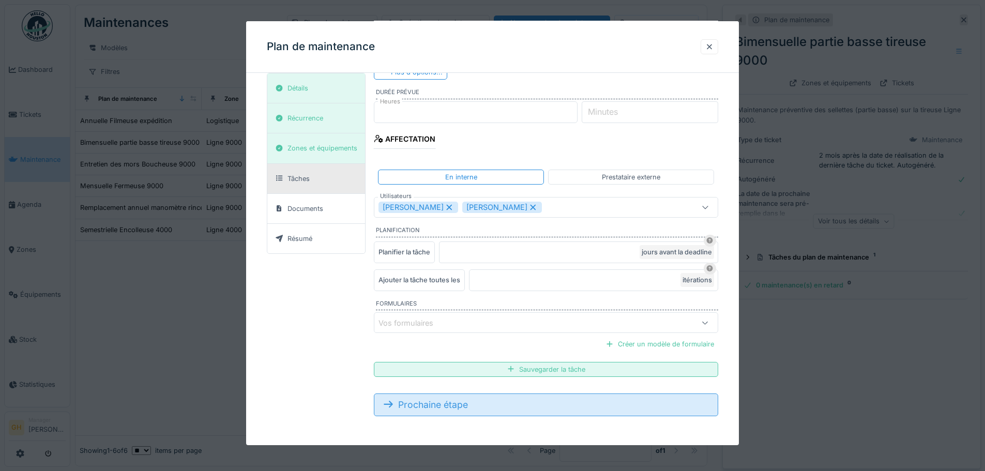
click at [449, 403] on div "Prochaine étape" at bounding box center [546, 404] width 344 height 23
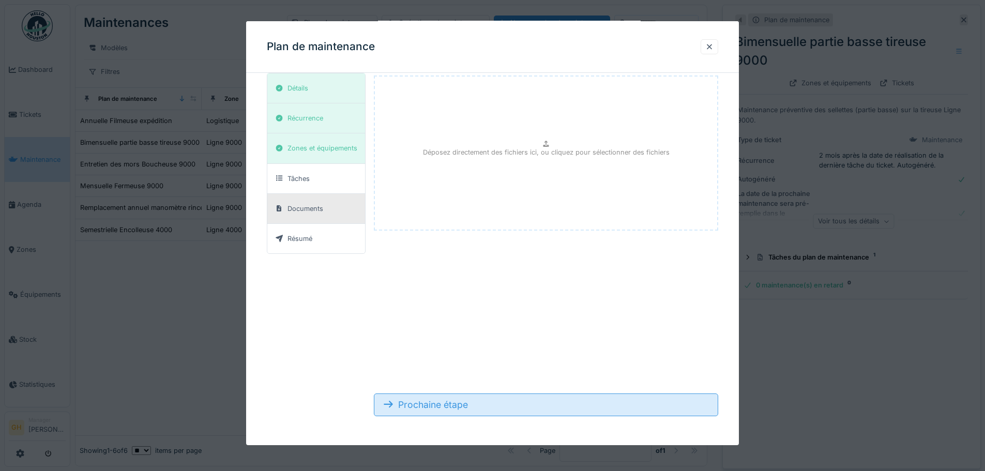
scroll to position [28, 0]
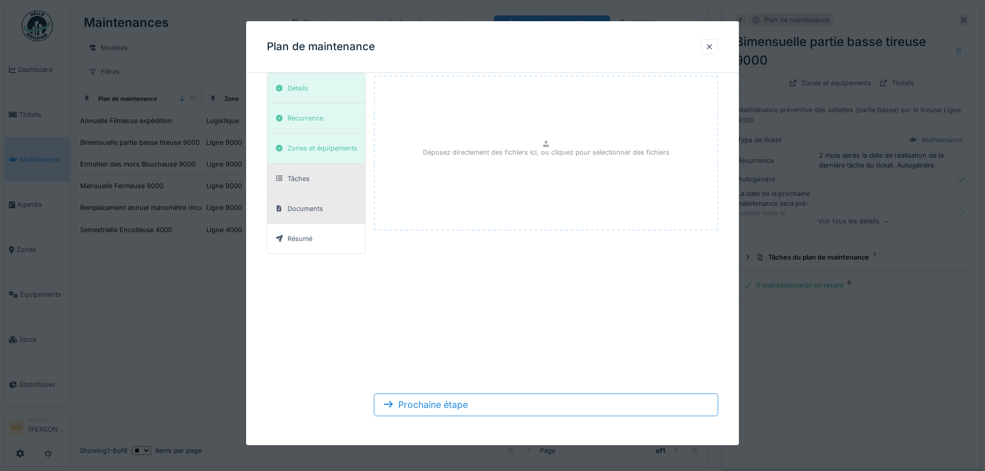
click at [295, 170] on div "Tâches" at bounding box center [316, 179] width 98 height 30
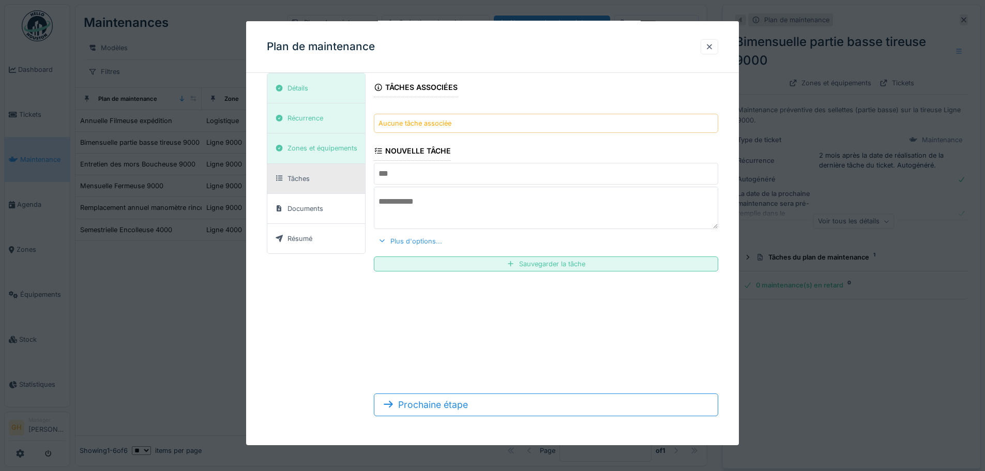
click at [418, 240] on div "Plus d'options..." at bounding box center [410, 241] width 72 height 14
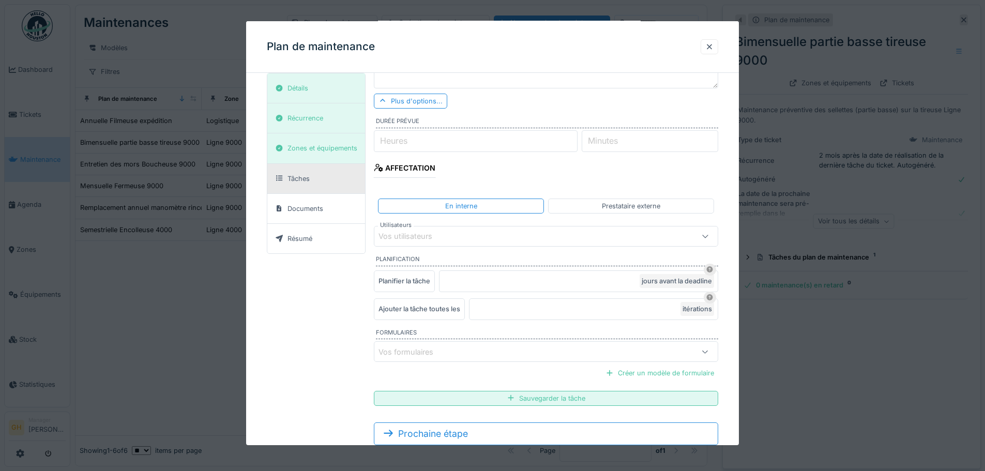
scroll to position [184, 0]
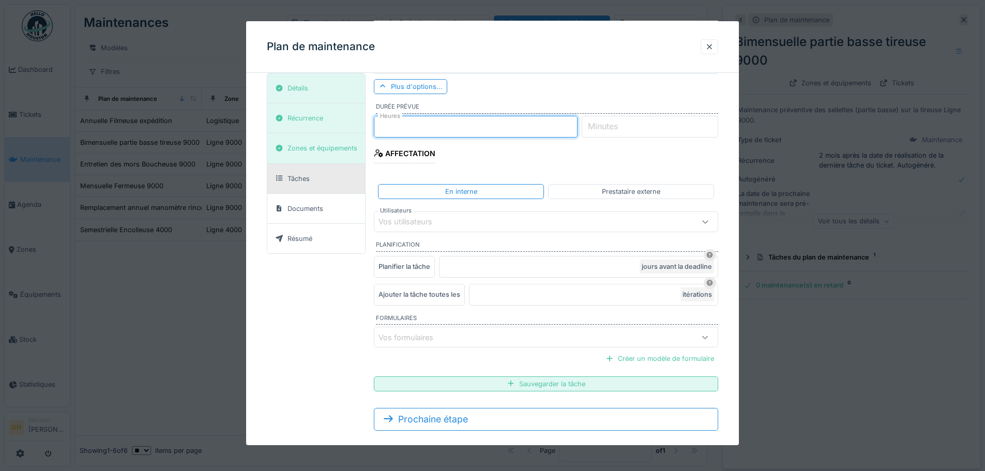
click at [576, 123] on input "*" at bounding box center [475, 127] width 203 height 22
type input "*"
click at [576, 123] on input "*" at bounding box center [475, 127] width 203 height 22
click at [498, 225] on div "Vos utilisateurs" at bounding box center [524, 221] width 293 height 11
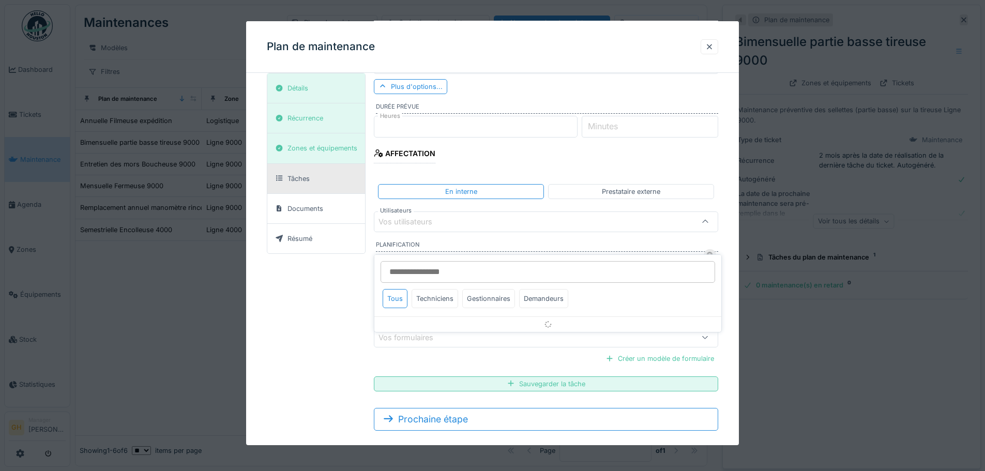
scroll to position [172, 0]
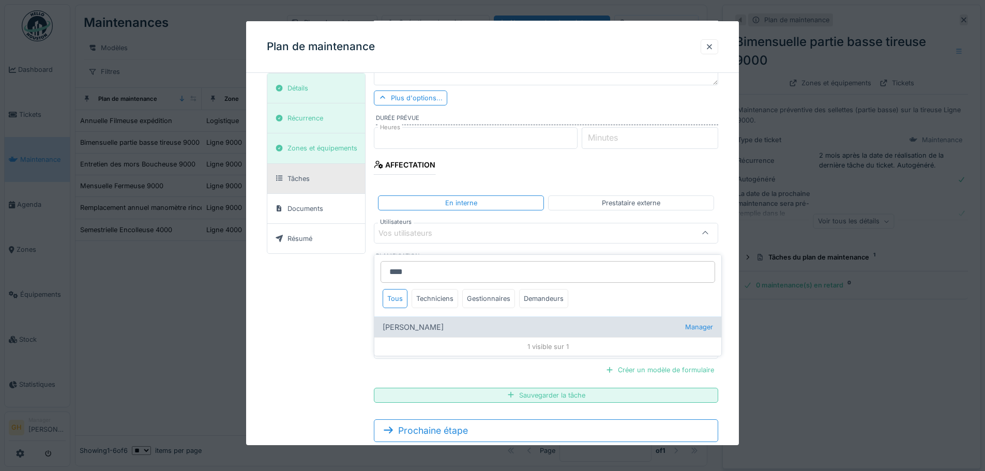
type input "****"
click at [454, 320] on div "[PERSON_NAME] Manager" at bounding box center [547, 326] width 347 height 21
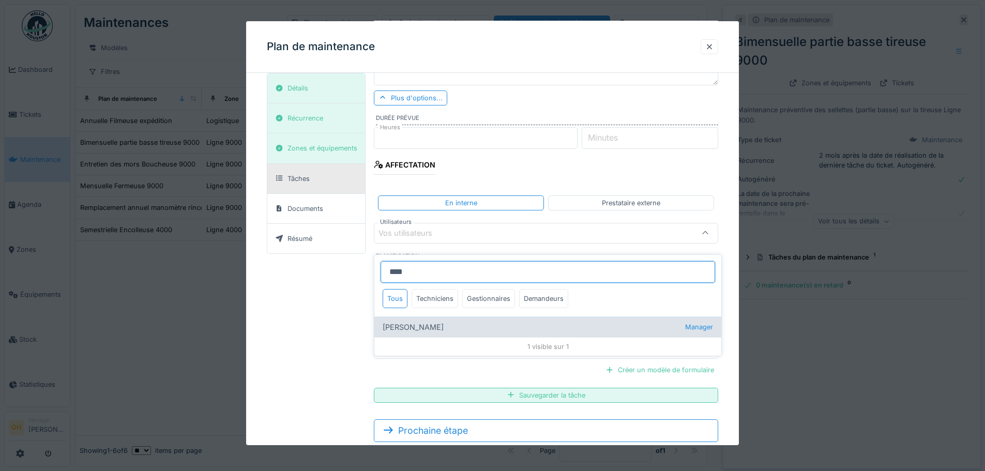
type input "*****"
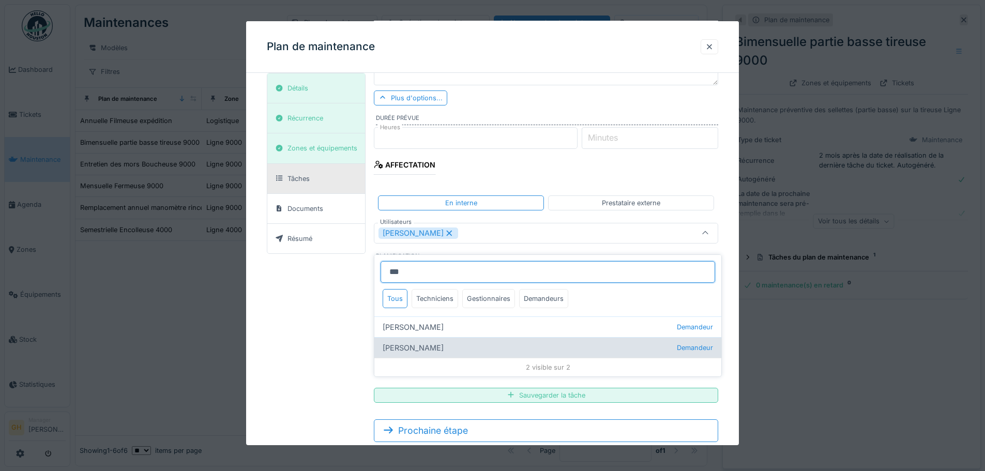
type input "***"
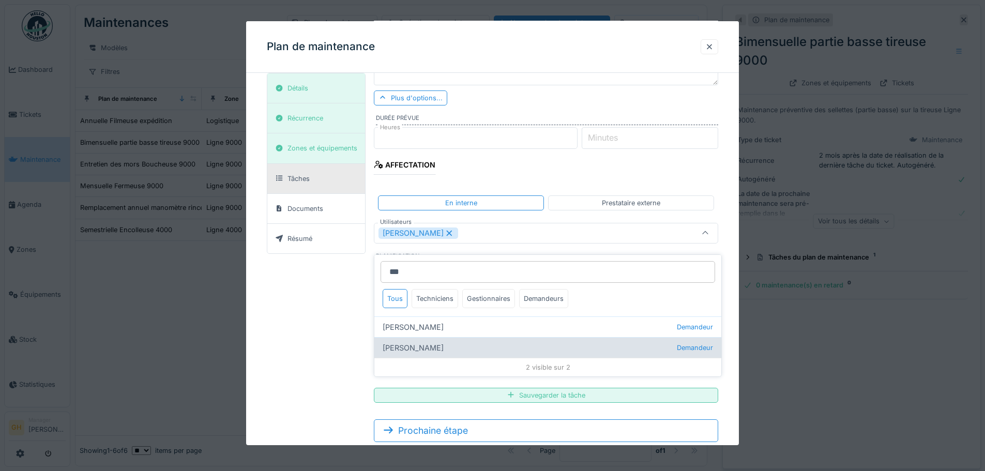
click at [449, 337] on div "[PERSON_NAME]" at bounding box center [547, 347] width 347 height 21
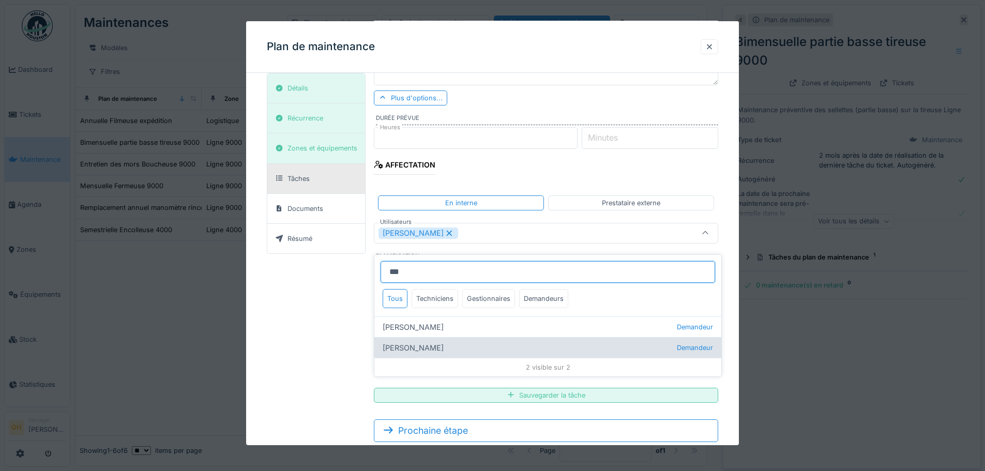
type input "**********"
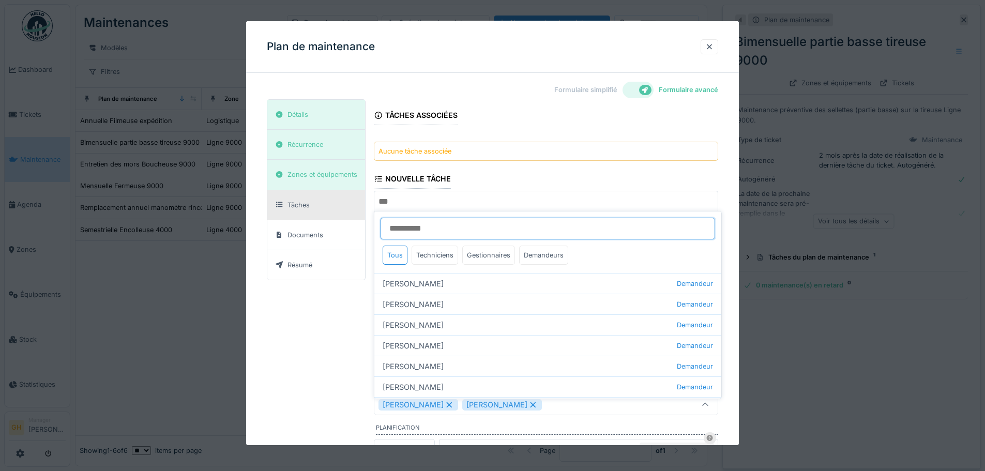
scroll to position [0, 0]
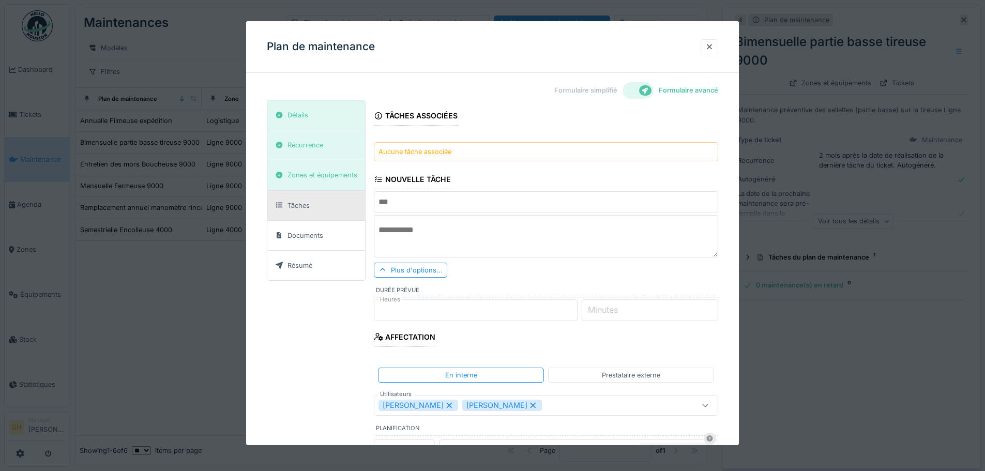
click at [429, 194] on input "text" at bounding box center [546, 202] width 344 height 22
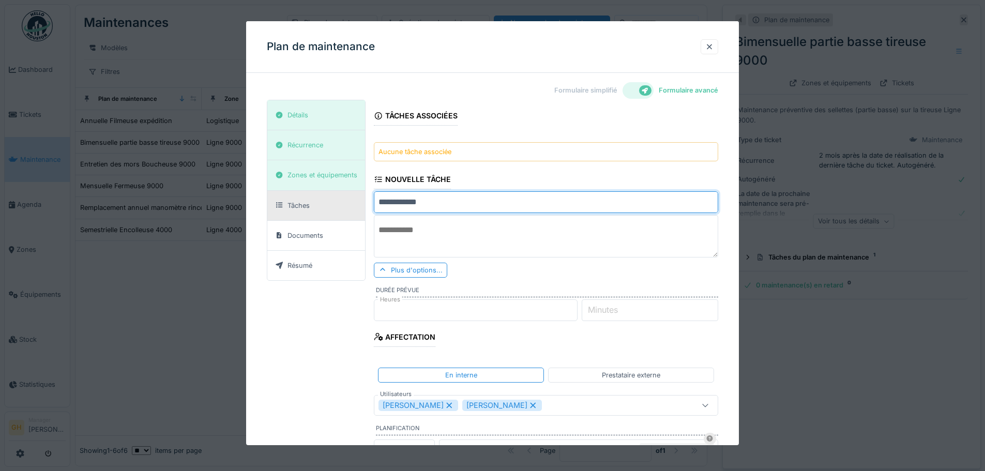
click at [378, 200] on input "**********" at bounding box center [546, 202] width 344 height 22
click at [421, 202] on input "**********" at bounding box center [546, 202] width 344 height 22
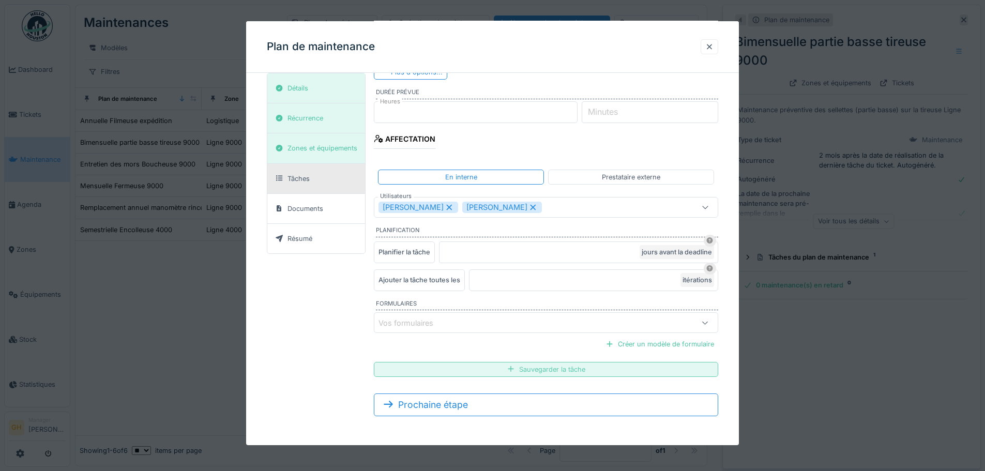
type input "**********"
click at [476, 369] on div "Sauvegarder la tâche" at bounding box center [546, 369] width 344 height 15
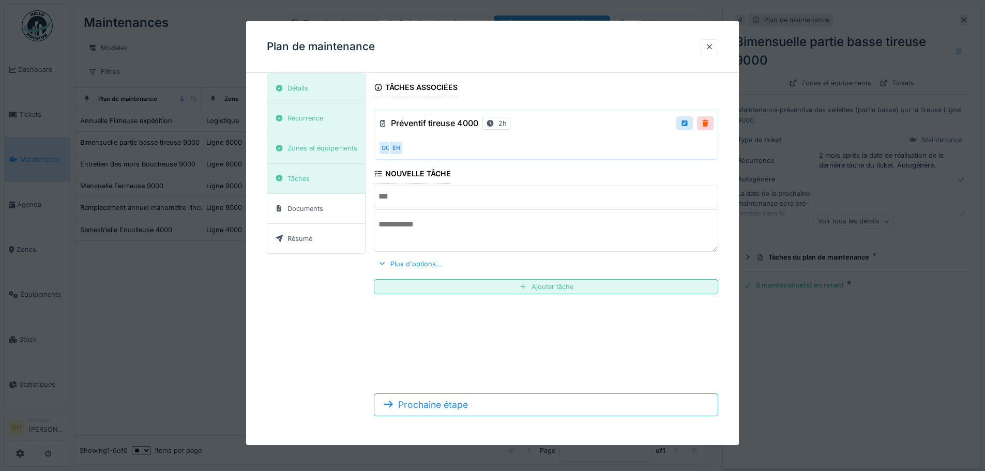
scroll to position [28, 0]
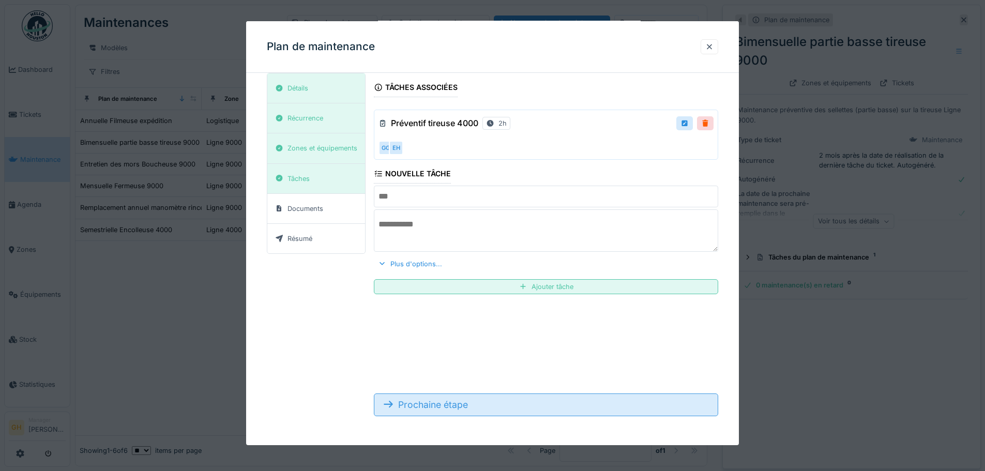
click at [541, 402] on div "Prochaine étape" at bounding box center [546, 404] width 344 height 23
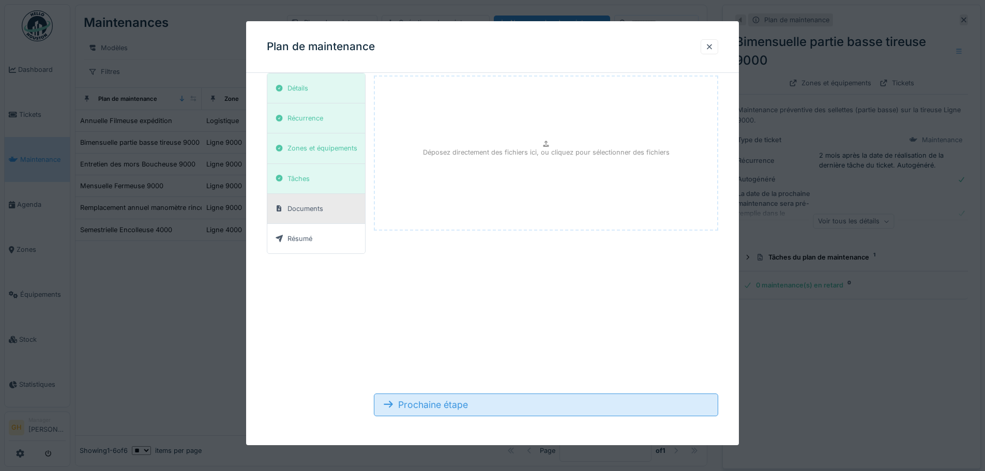
click at [461, 394] on div "Prochaine étape" at bounding box center [546, 404] width 344 height 23
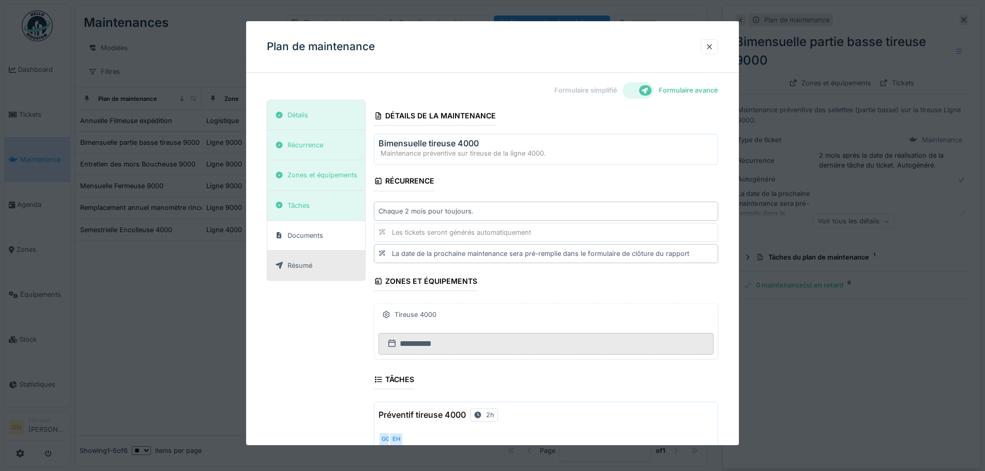
scroll to position [128, 0]
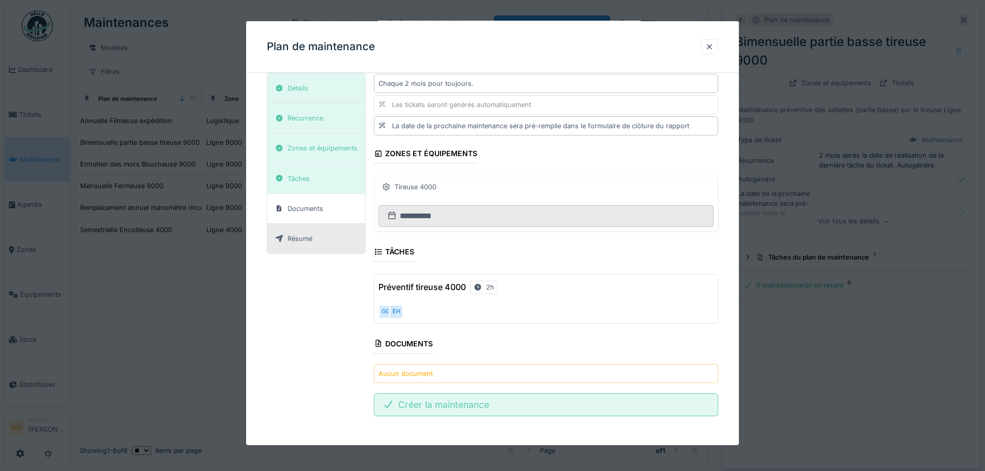
click at [425, 401] on div "Créer la maintenance" at bounding box center [546, 404] width 344 height 23
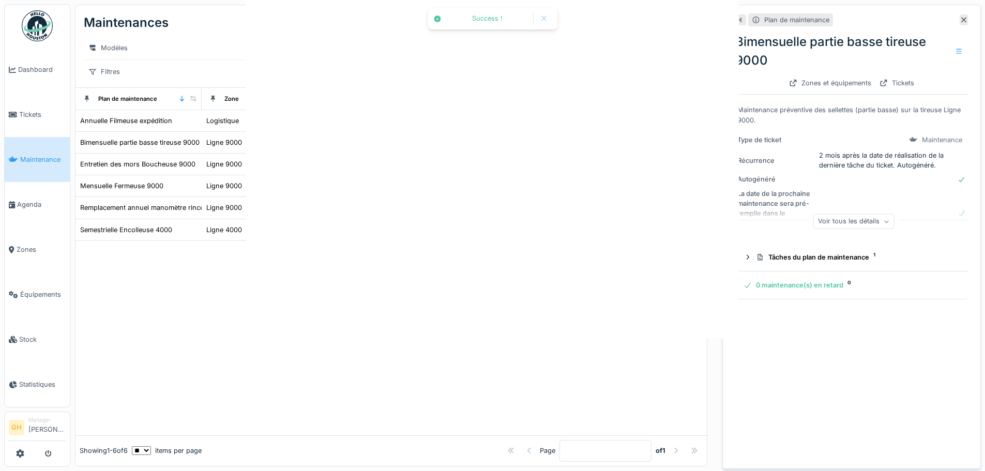
scroll to position [0, 0]
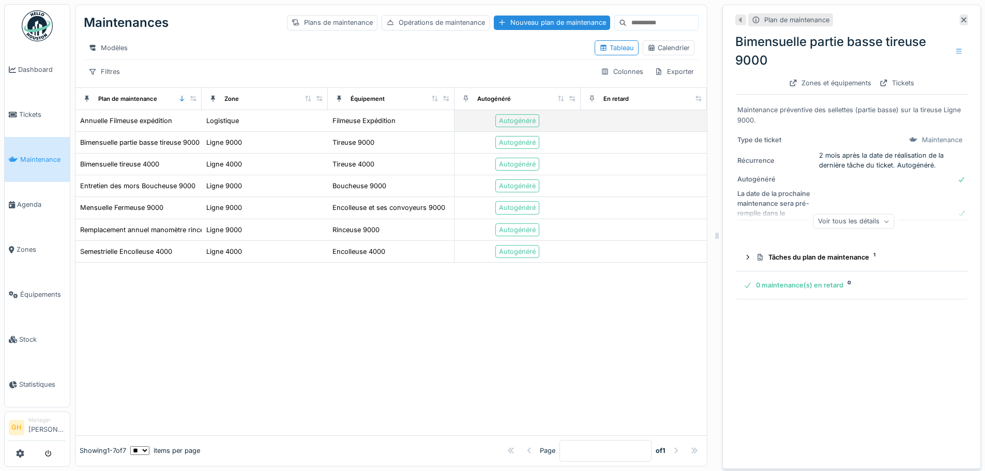
scroll to position [8, 0]
click at [494, 17] on div "Nouveau plan de maintenance" at bounding box center [552, 23] width 116 height 14
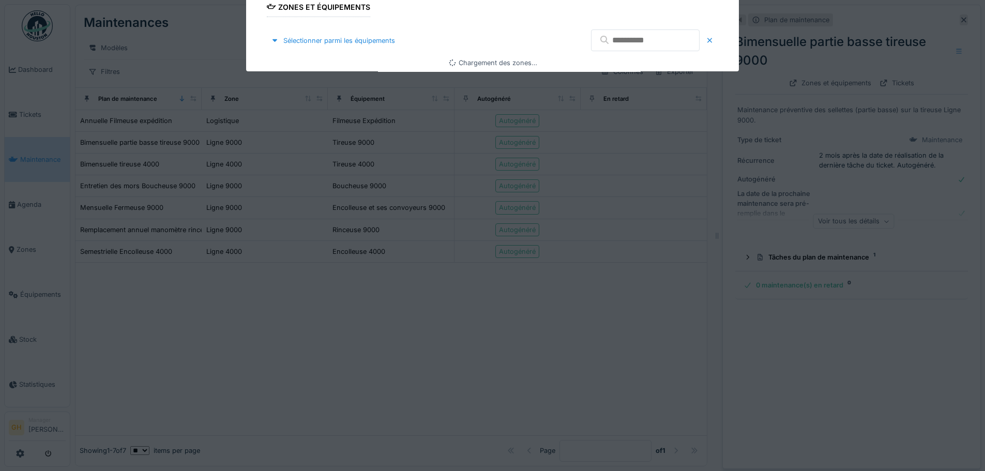
type input "****"
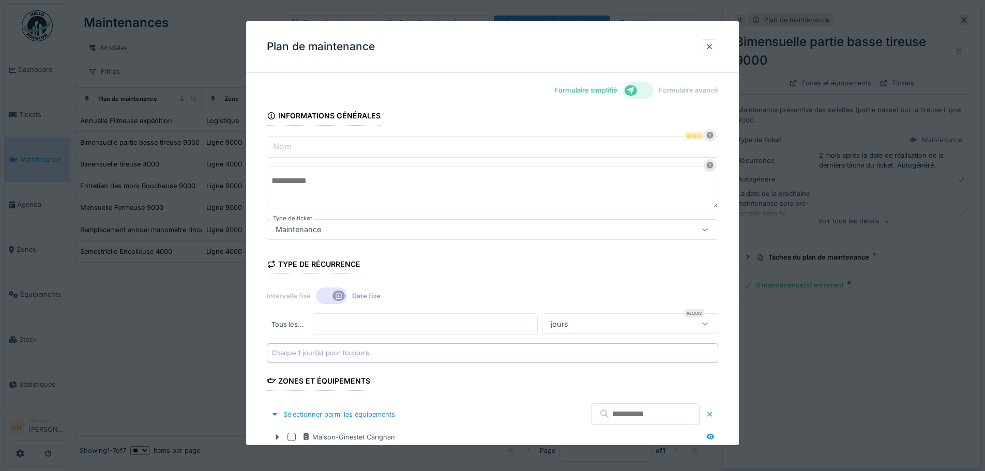
click at [349, 147] on input "Nom" at bounding box center [492, 147] width 451 height 22
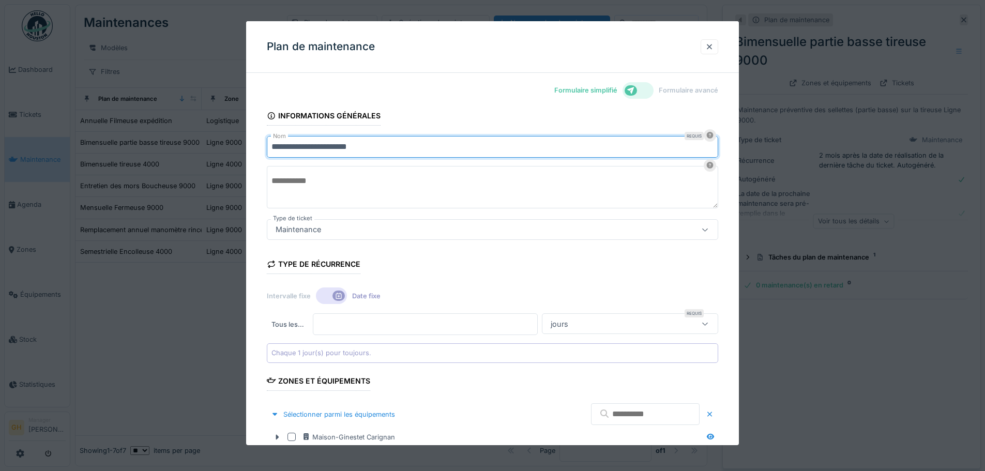
type input "**********"
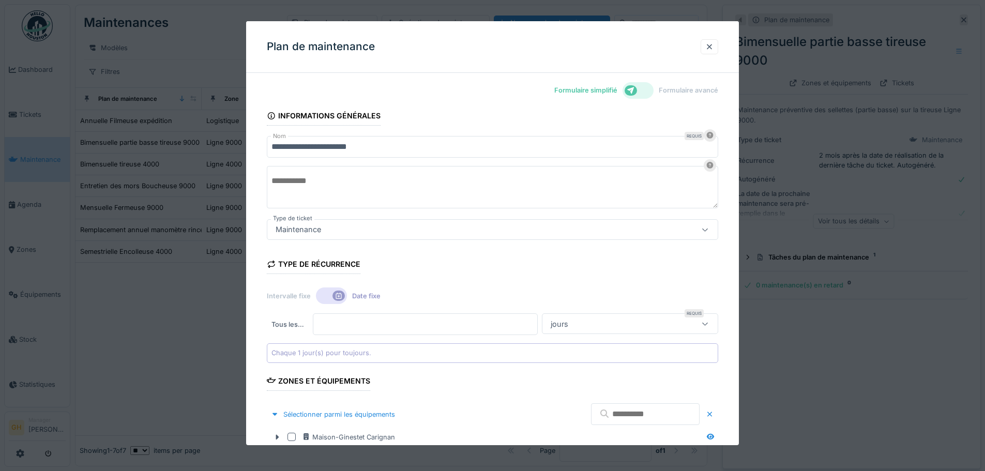
click at [317, 185] on textarea at bounding box center [492, 187] width 451 height 42
type textarea "**********"
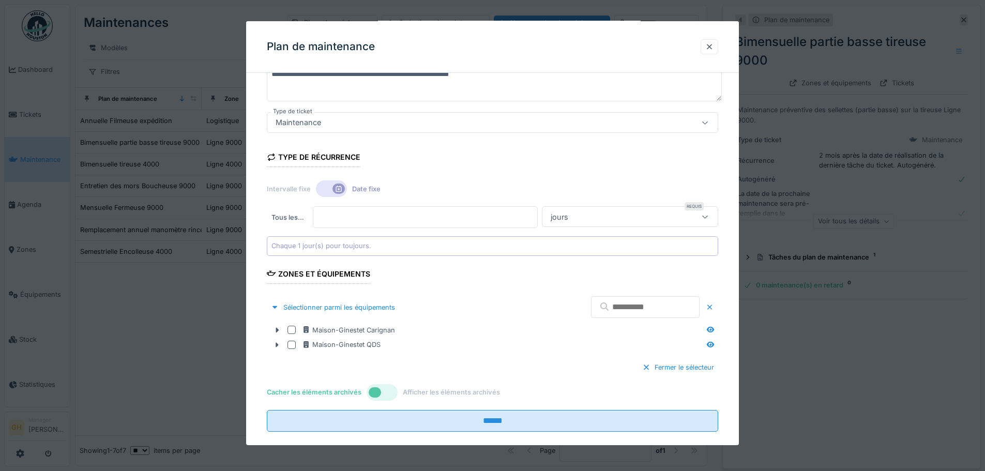
scroll to position [123, 0]
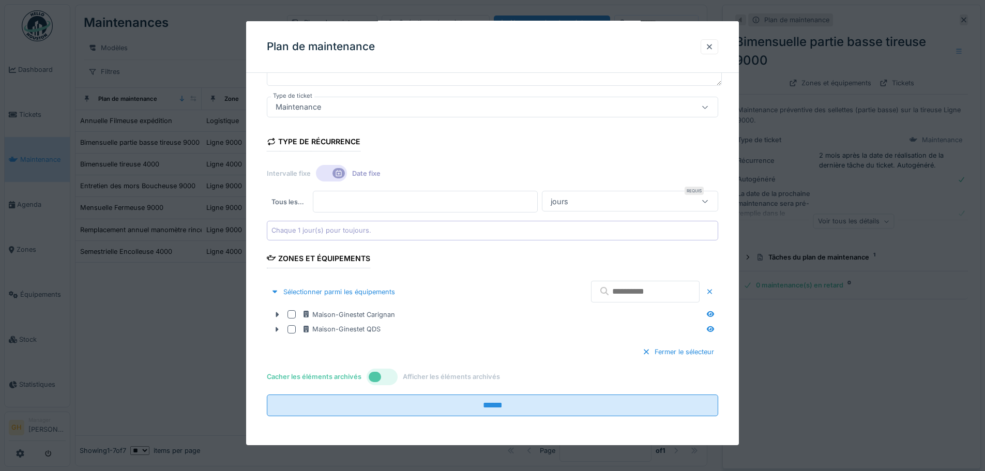
click at [337, 169] on div at bounding box center [338, 173] width 12 height 10
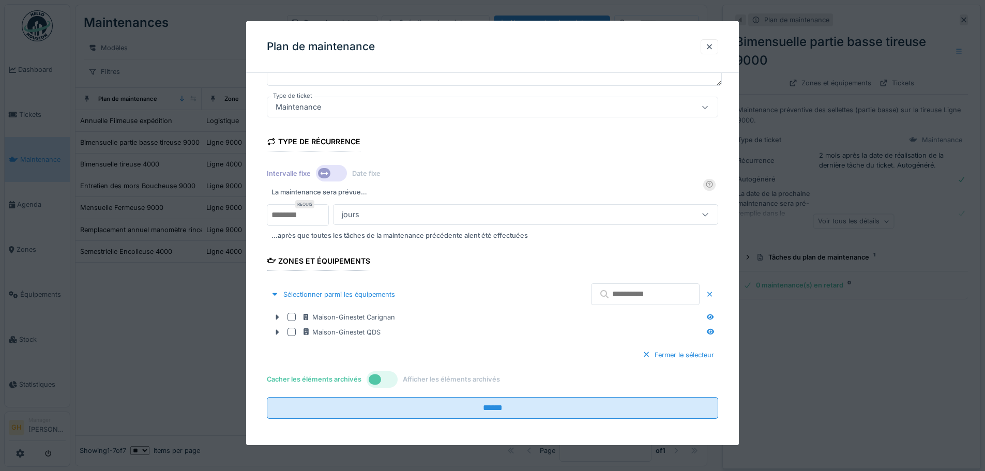
click at [402, 220] on div "jours" at bounding box center [503, 214] width 330 height 11
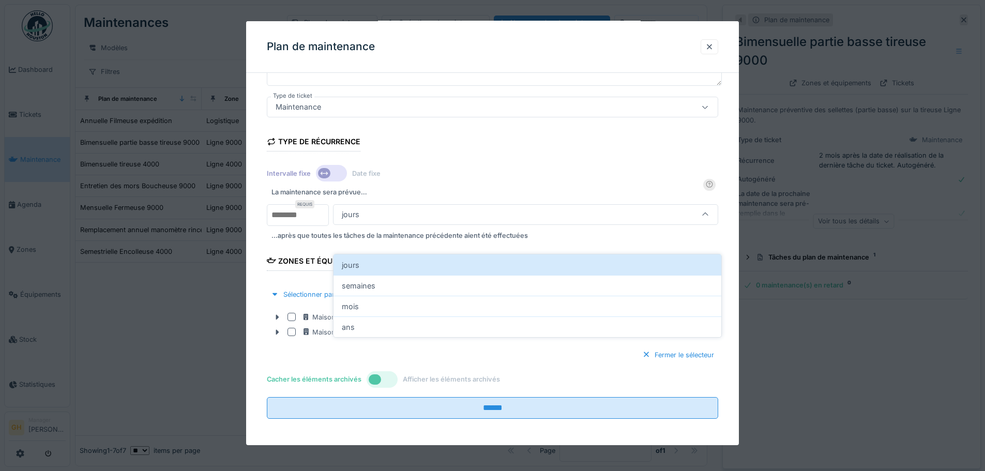
scroll to position [104, 0]
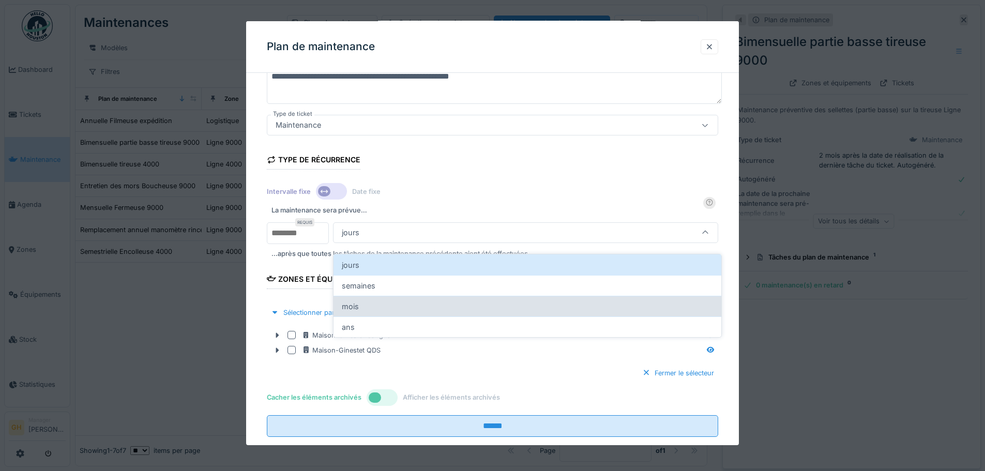
click at [372, 303] on div "mois" at bounding box center [527, 306] width 388 height 21
type input "*******"
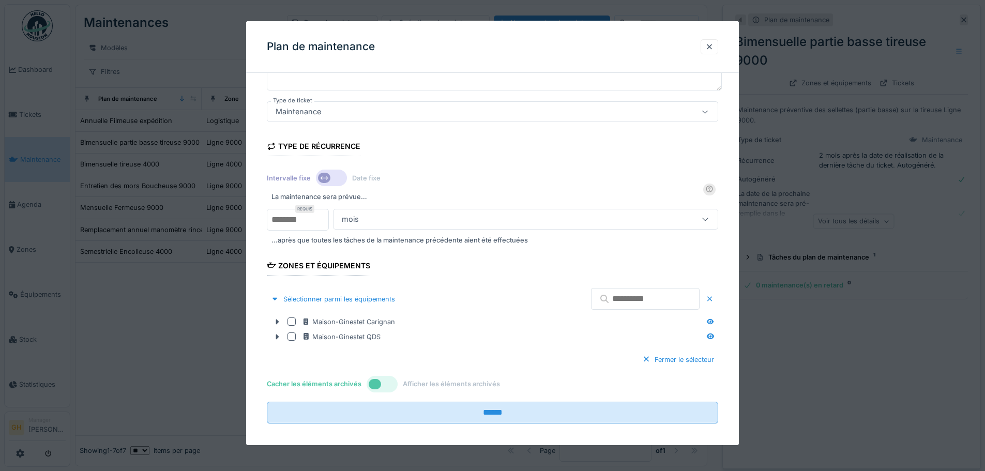
scroll to position [125, 0]
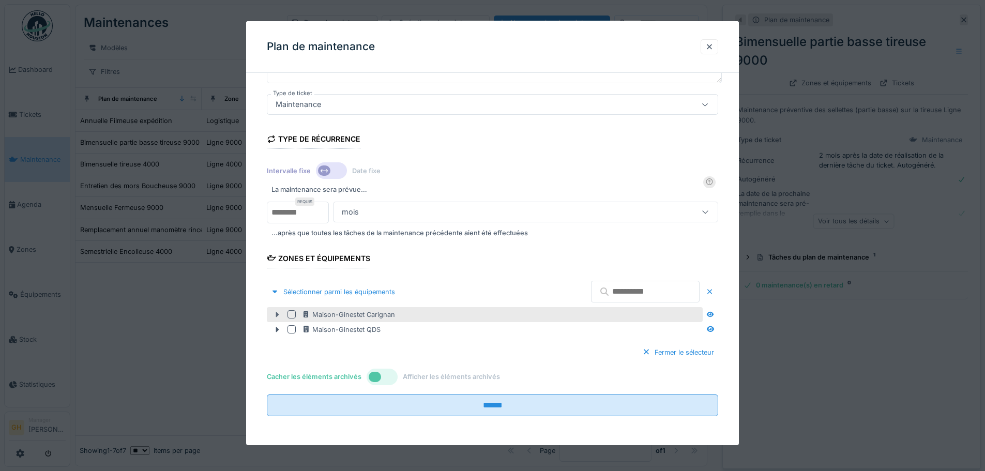
click at [273, 313] on icon at bounding box center [277, 314] width 8 height 7
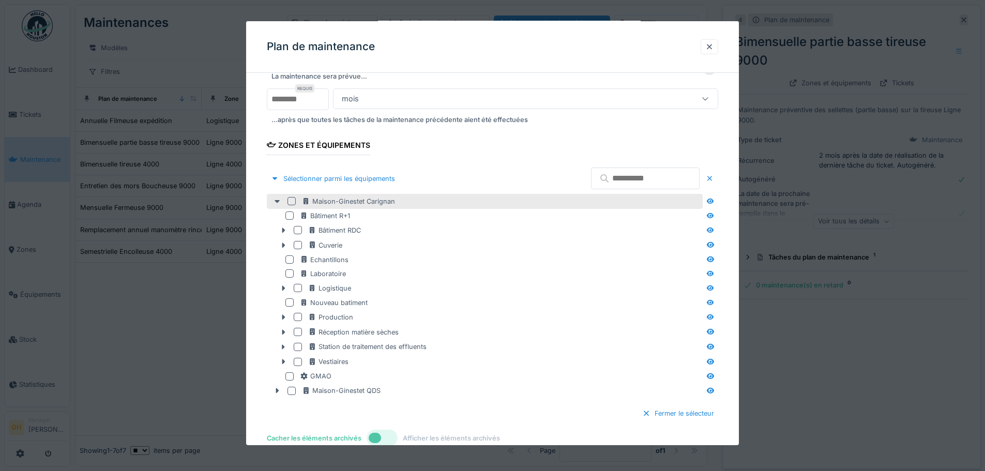
scroll to position [299, 0]
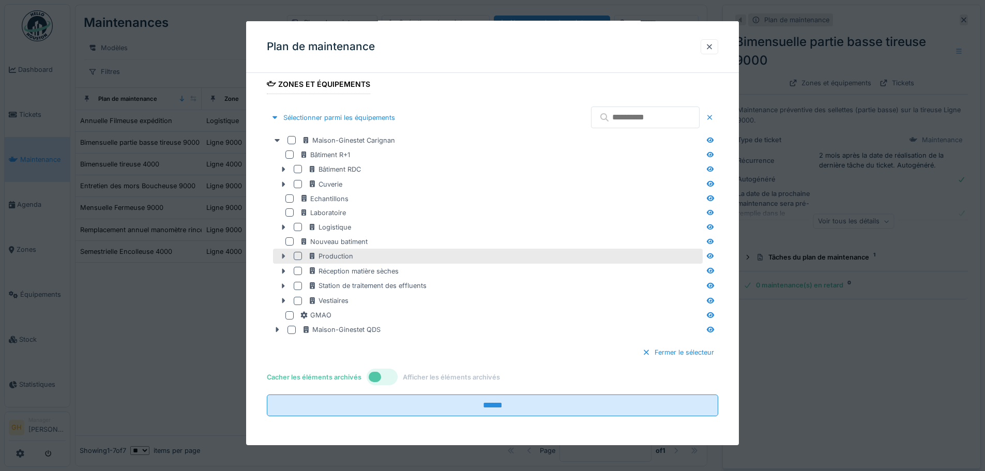
click at [284, 255] on icon at bounding box center [283, 256] width 8 height 7
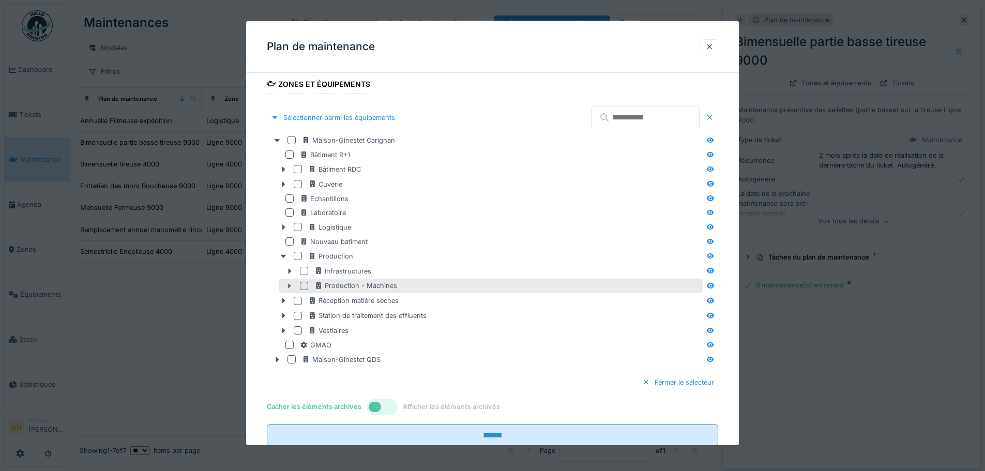
click at [292, 284] on icon at bounding box center [289, 286] width 8 height 7
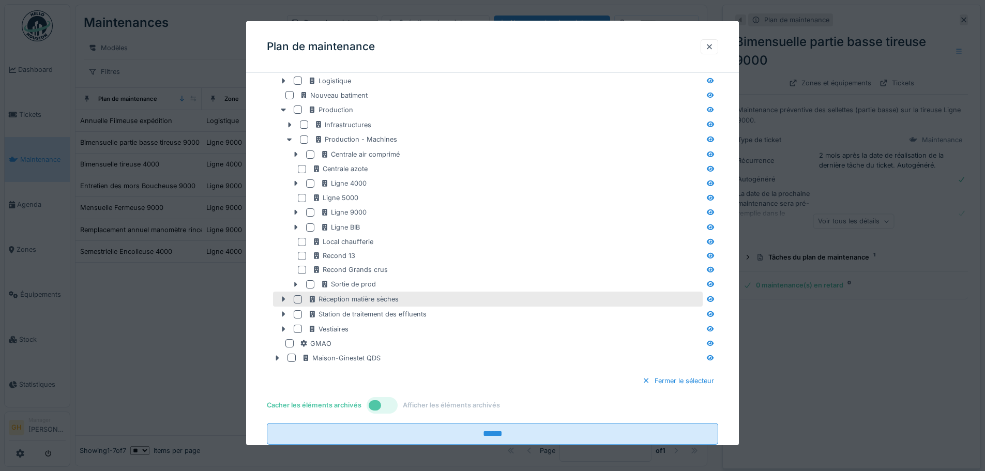
scroll to position [454, 0]
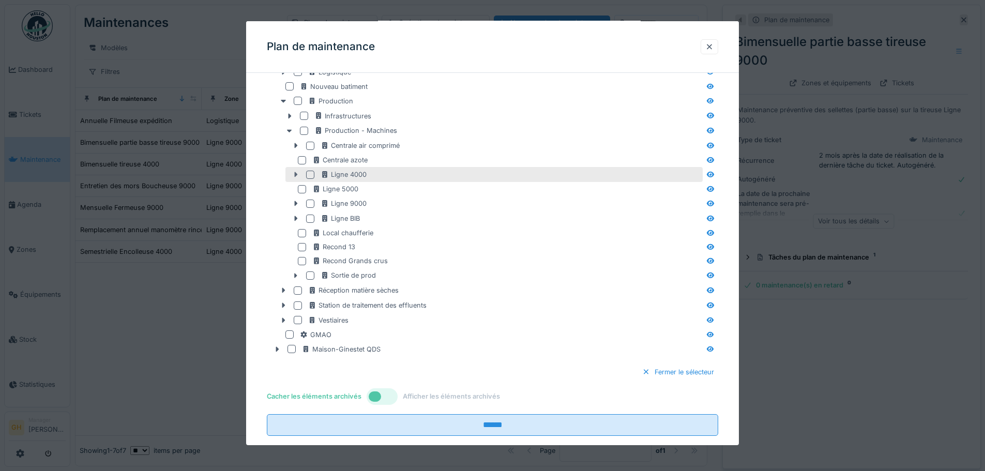
click at [295, 173] on icon at bounding box center [296, 174] width 3 height 5
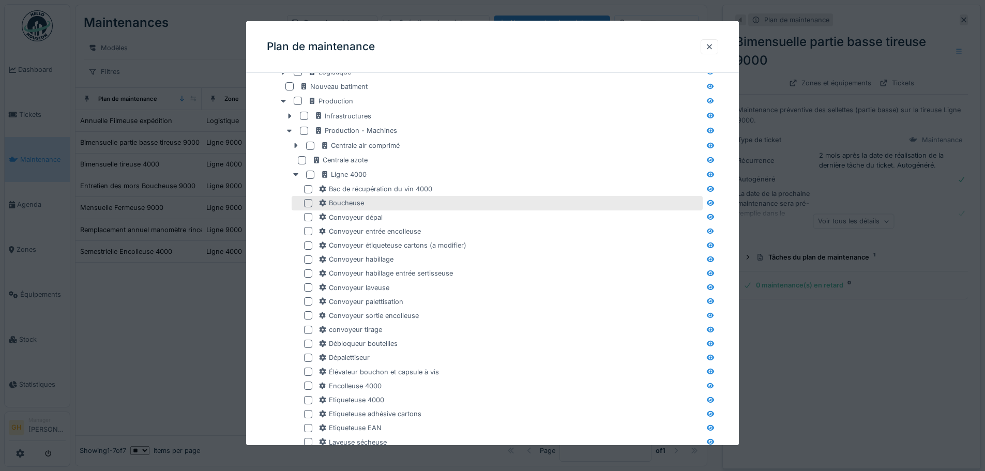
click at [305, 204] on div at bounding box center [308, 203] width 8 height 8
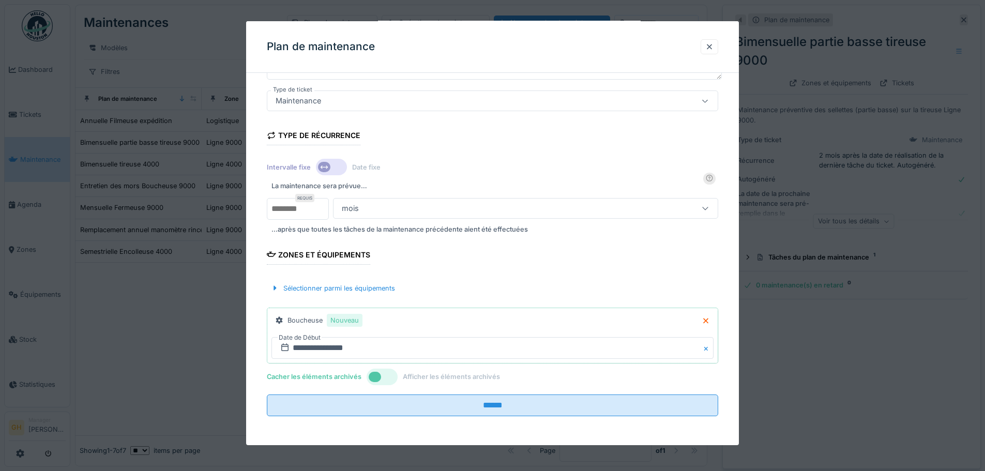
scroll to position [129, 0]
click at [350, 352] on input "**********" at bounding box center [492, 348] width 442 height 22
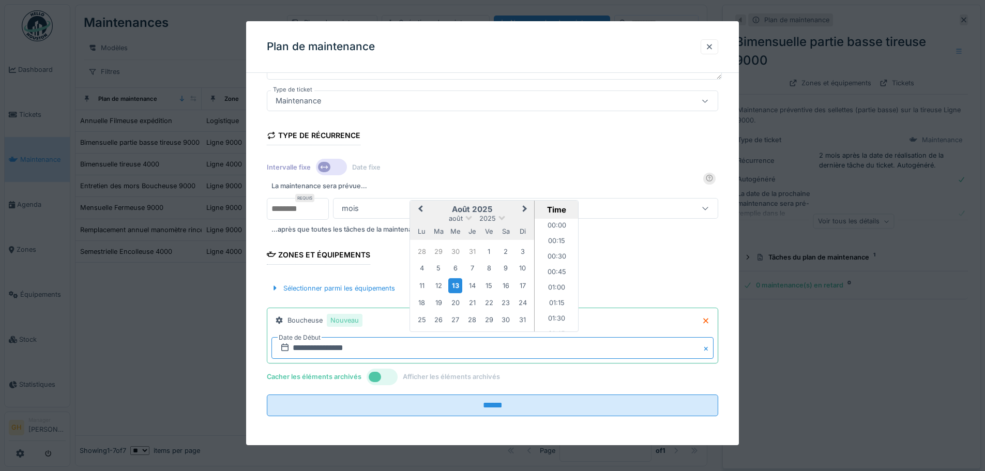
scroll to position [758, 0]
click at [422, 297] on div "18" at bounding box center [422, 303] width 14 height 14
click at [406, 334] on div "Boucheuse Nouveau" at bounding box center [492, 324] width 442 height 25
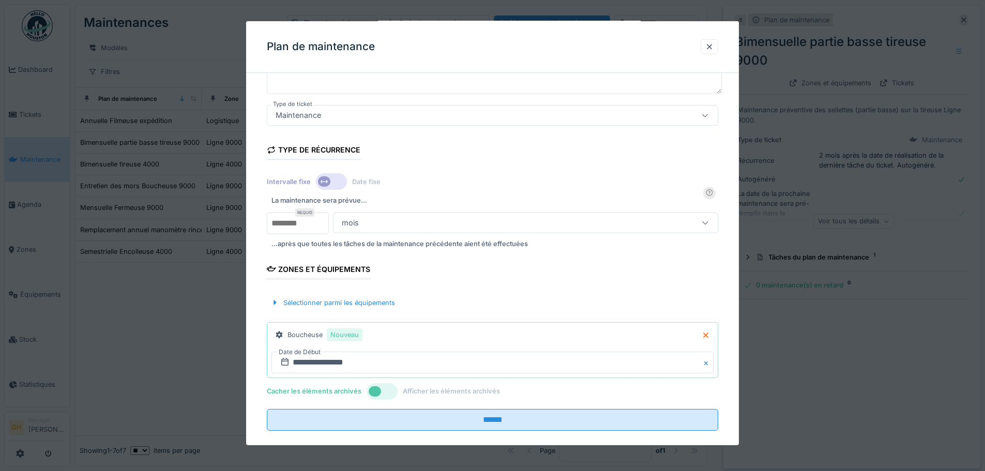
scroll to position [0, 0]
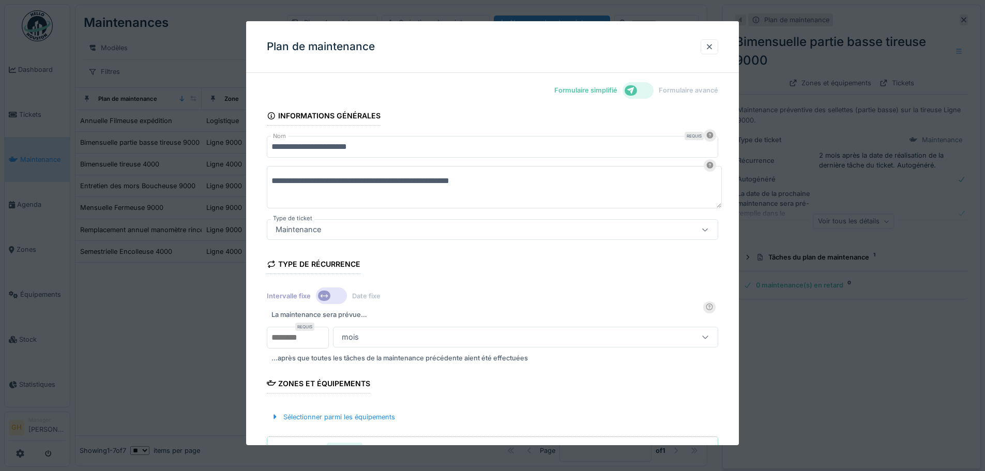
click at [634, 90] on icon at bounding box center [630, 90] width 7 height 7
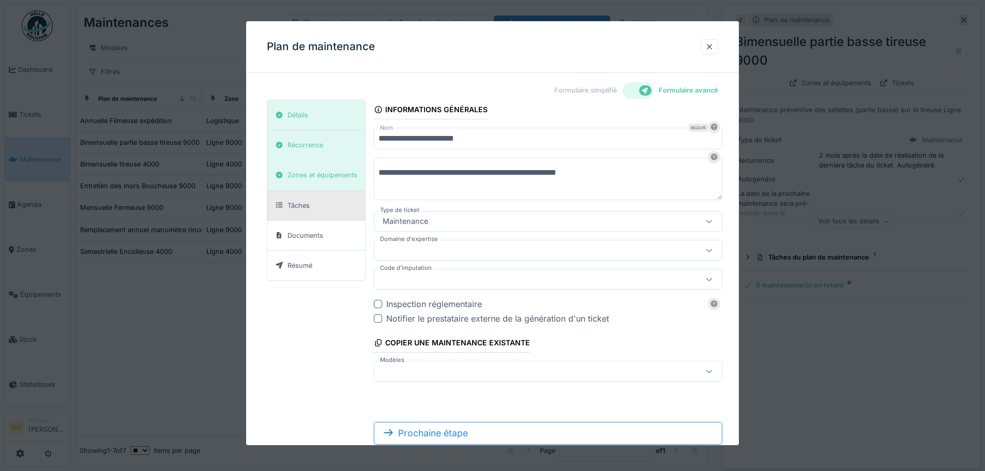
click at [318, 212] on div "Tâches" at bounding box center [316, 206] width 98 height 30
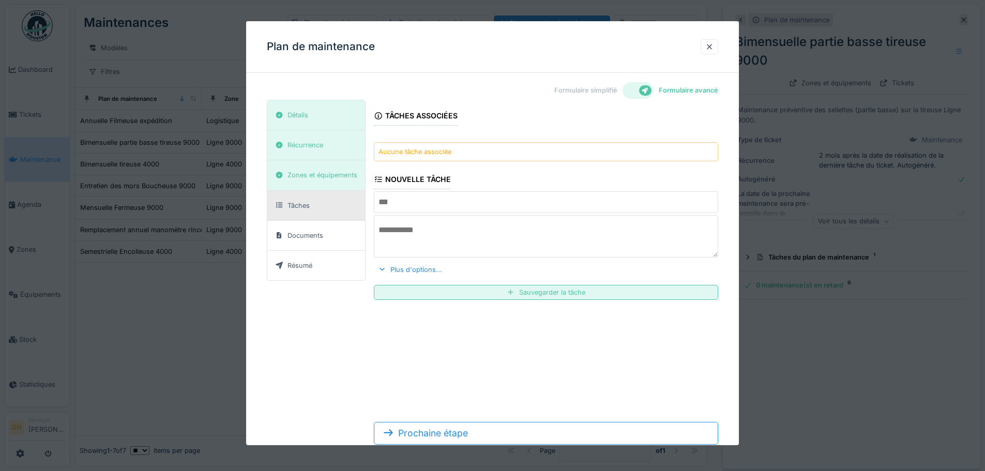
click at [481, 208] on input "text" at bounding box center [546, 202] width 344 height 22
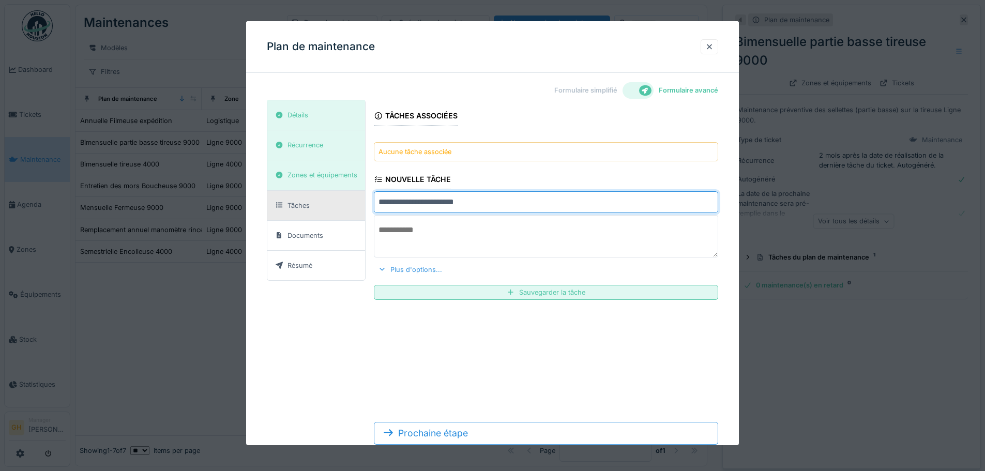
type input "**********"
click at [386, 266] on div at bounding box center [382, 270] width 8 height 10
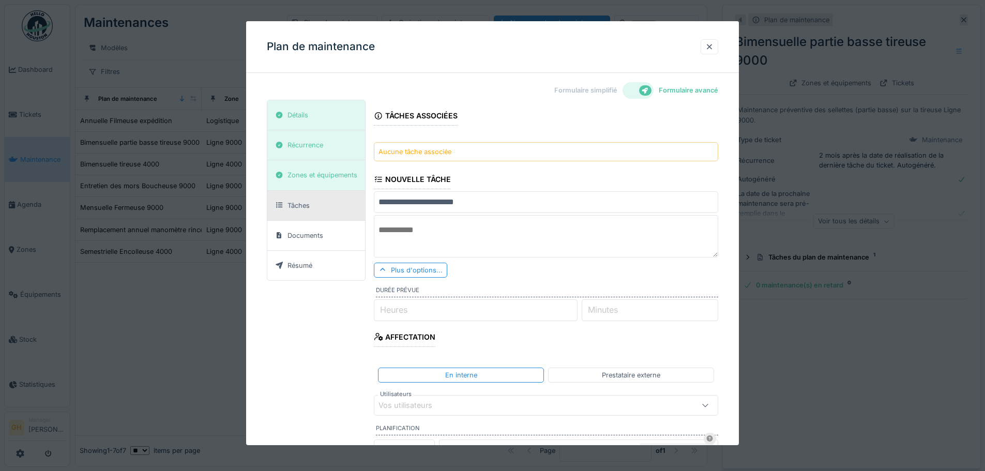
click at [574, 307] on input "*" at bounding box center [475, 310] width 203 height 22
type input "*"
click at [574, 307] on input "*" at bounding box center [475, 310] width 203 height 22
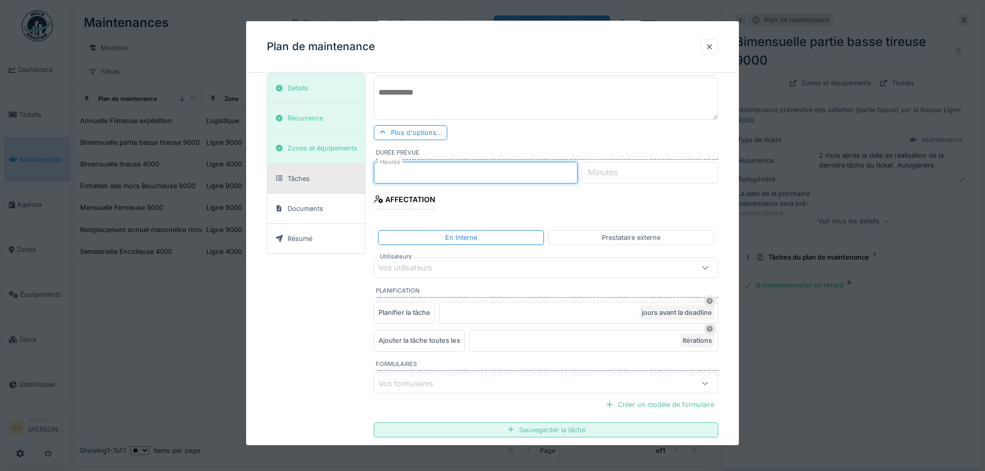
scroll to position [155, 0]
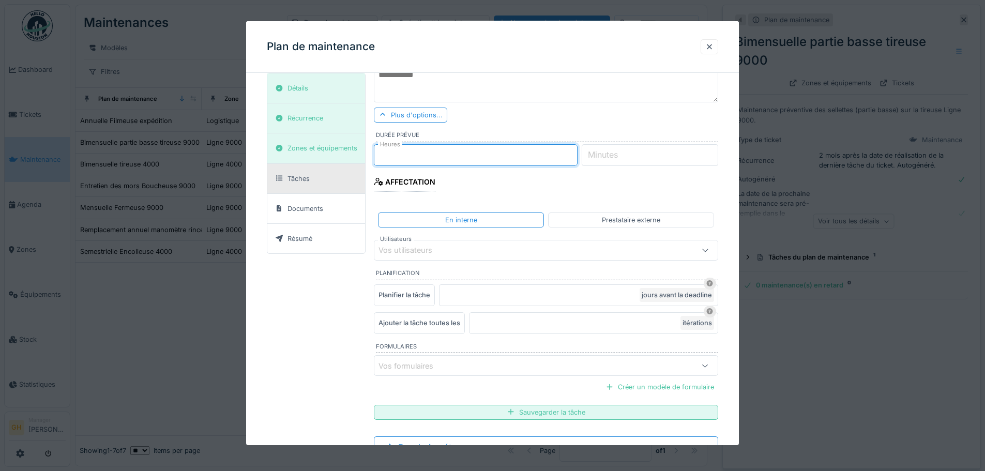
click at [433, 248] on div "Vos utilisateurs" at bounding box center [412, 250] width 68 height 11
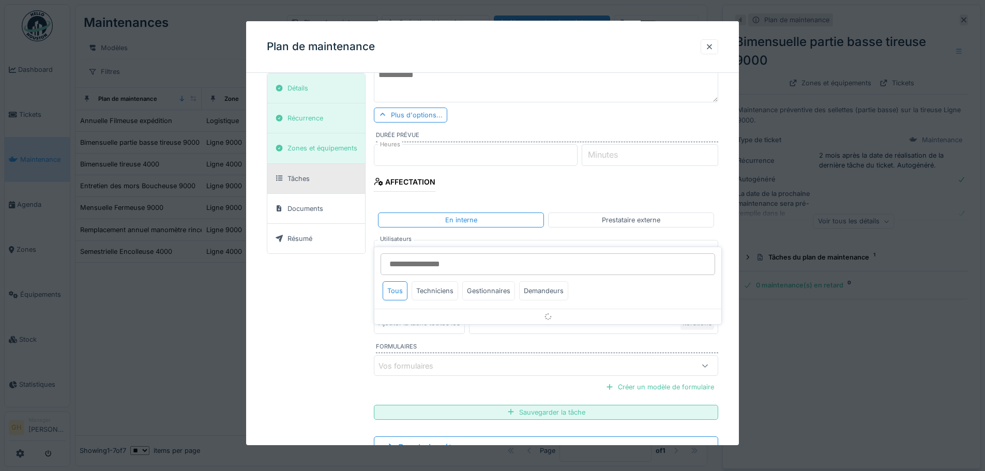
scroll to position [172, 0]
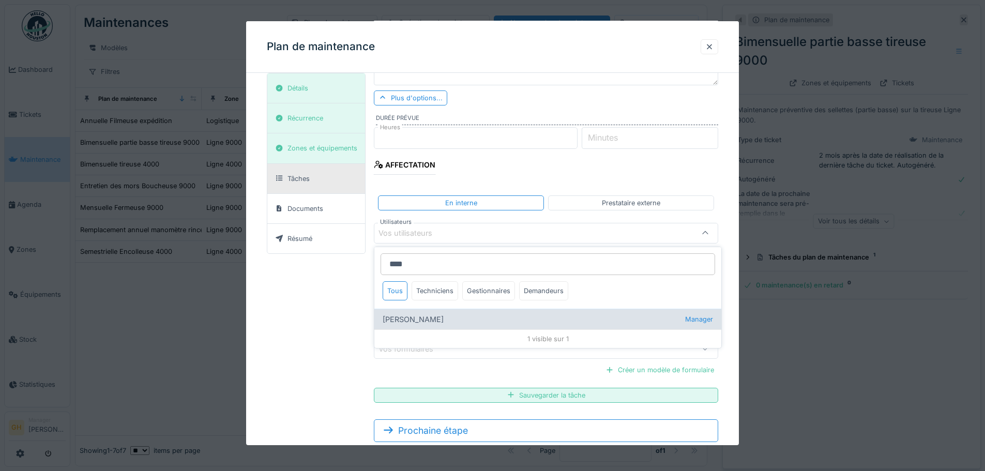
type input "****"
click at [435, 318] on div "[PERSON_NAME] Manager" at bounding box center [547, 319] width 347 height 21
type input "*****"
click at [424, 313] on div "[PERSON_NAME]" at bounding box center [547, 319] width 347 height 21
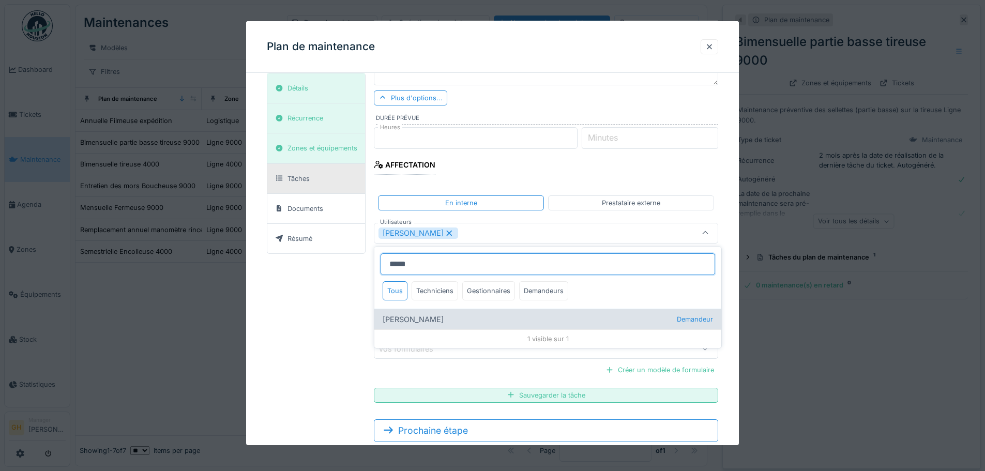
type input "**********"
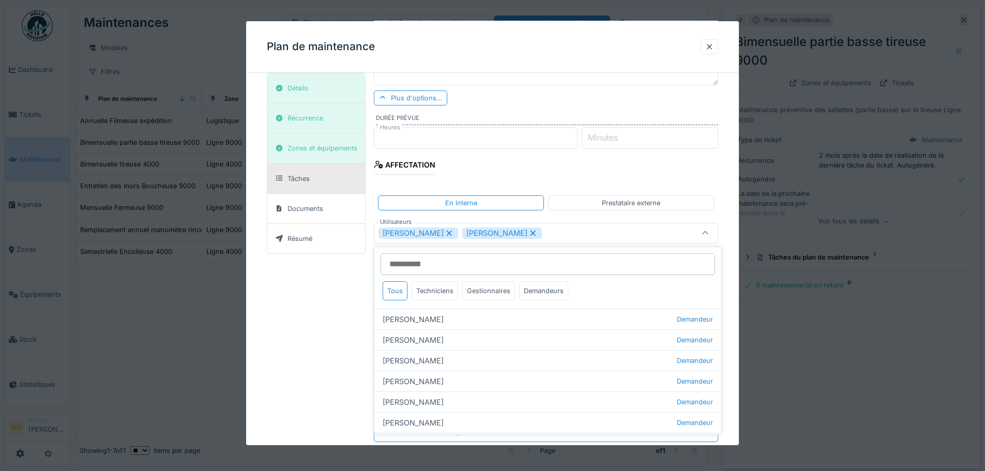
click at [707, 236] on icon at bounding box center [705, 233] width 8 height 7
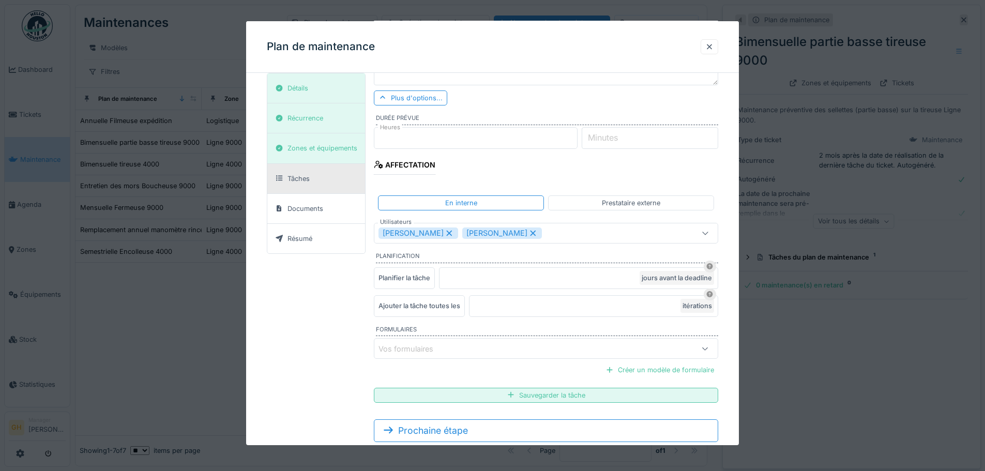
click at [509, 353] on div "Vos formulaires" at bounding box center [524, 348] width 293 height 11
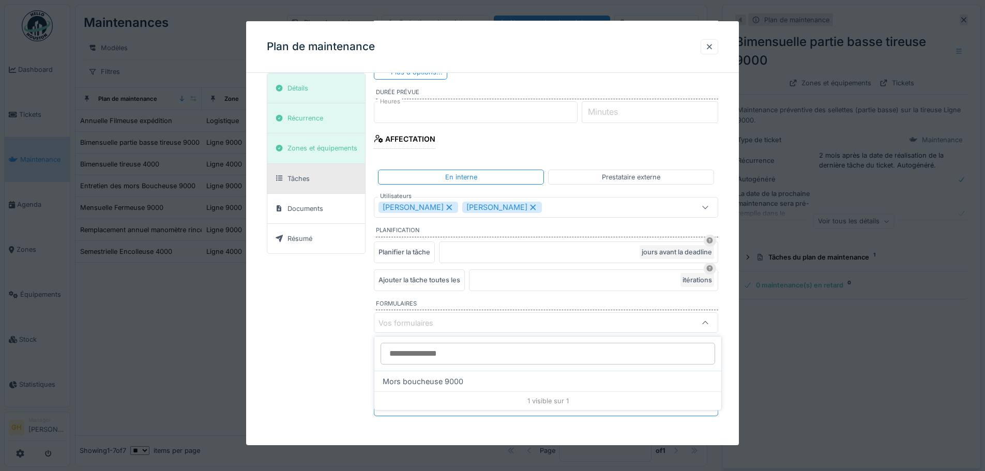
click at [516, 320] on div "Vos formulaires" at bounding box center [524, 322] width 293 height 11
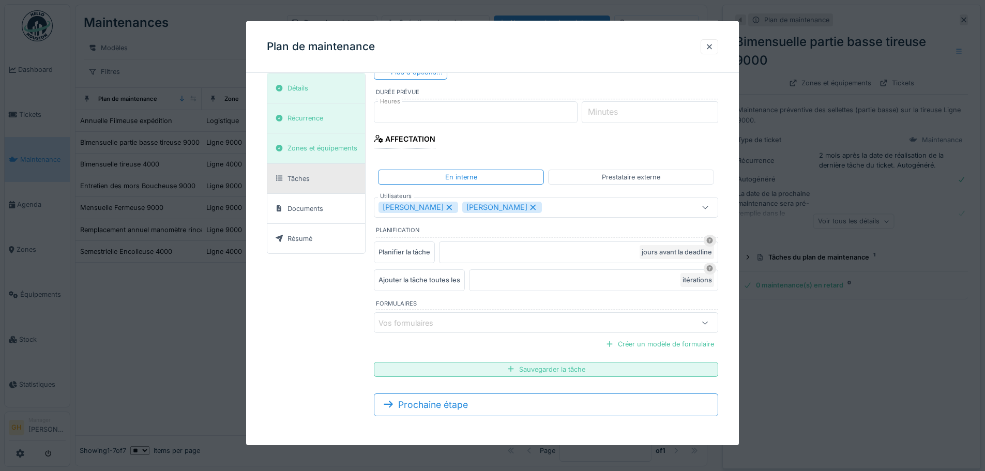
click at [440, 318] on div "Vos formulaires" at bounding box center [412, 322] width 69 height 11
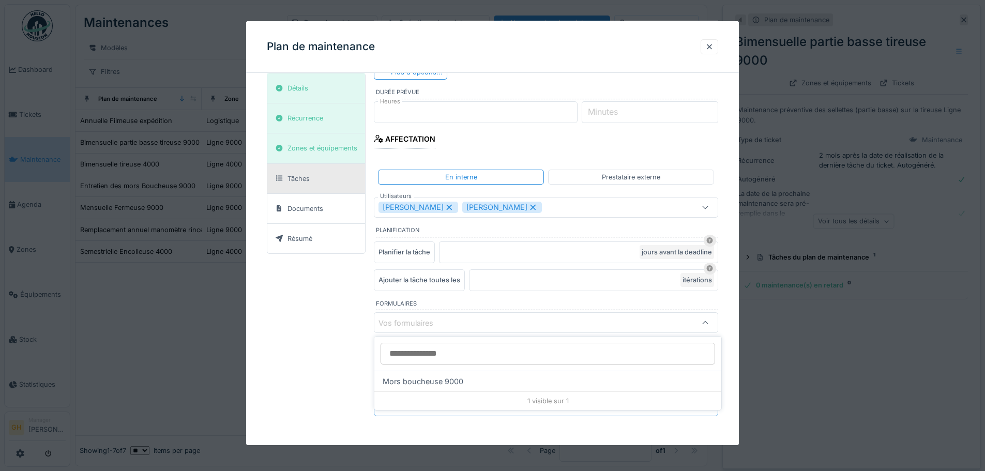
click at [343, 354] on div "**********" at bounding box center [492, 163] width 451 height 523
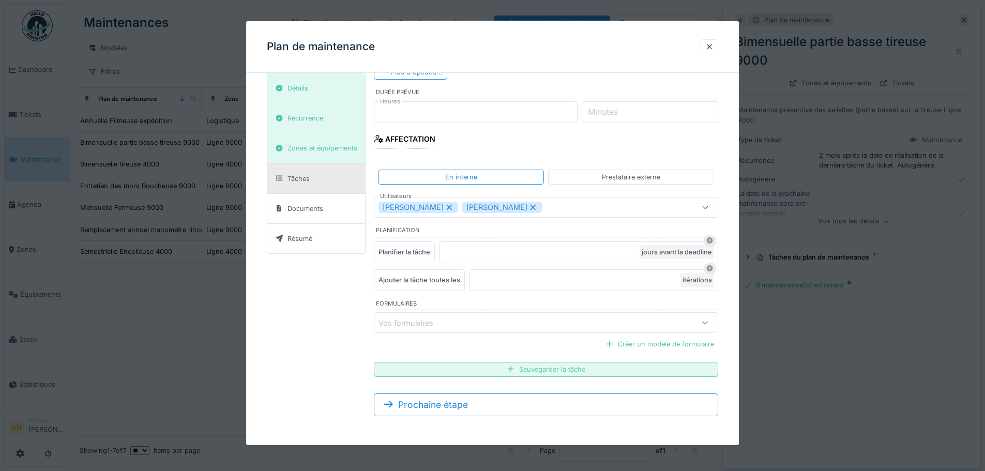
click at [448, 371] on div "Sauvegarder la tâche" at bounding box center [546, 369] width 344 height 15
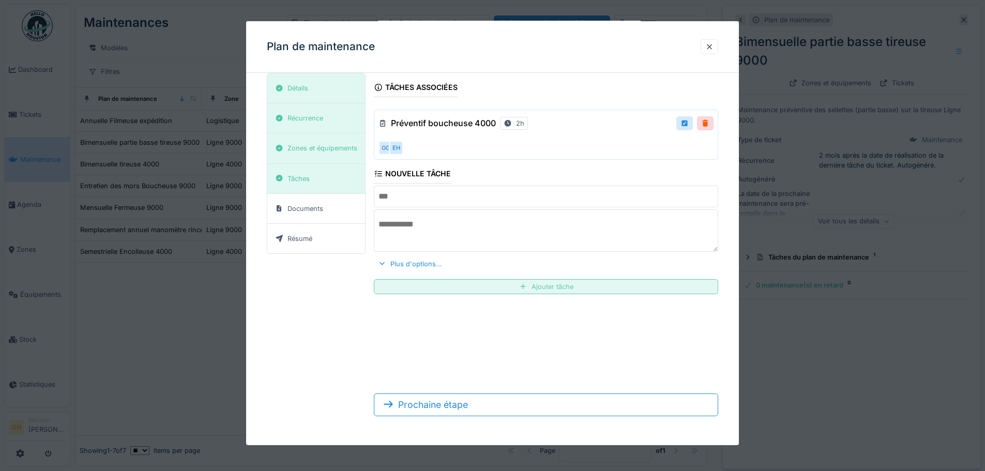
scroll to position [28, 0]
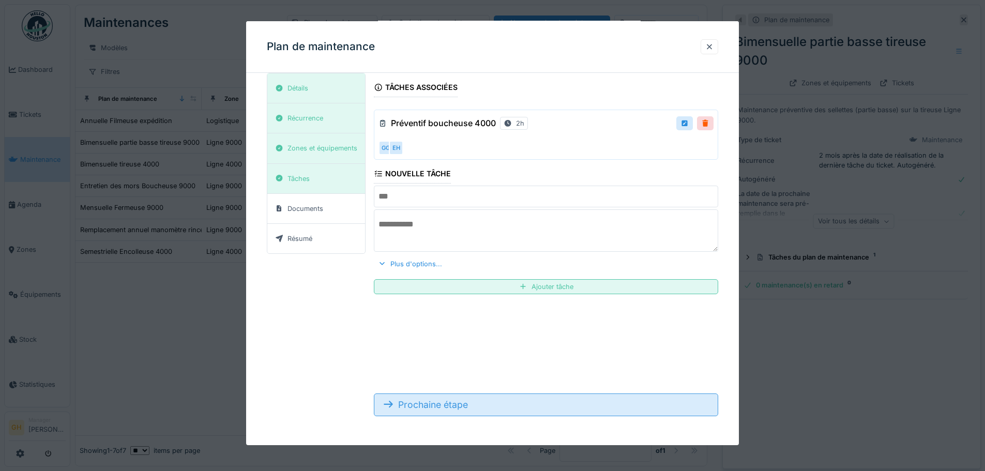
click at [421, 403] on div "Prochaine étape" at bounding box center [546, 404] width 344 height 23
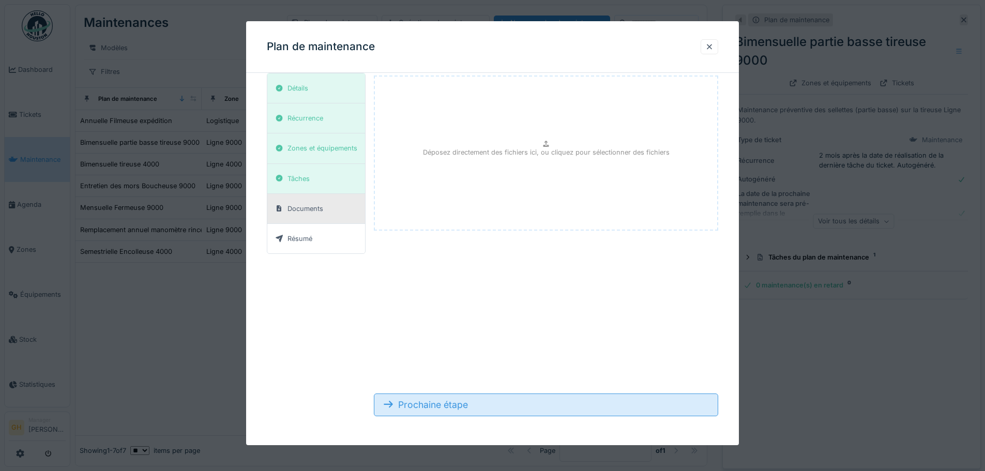
click at [421, 400] on div "Prochaine étape" at bounding box center [546, 404] width 344 height 23
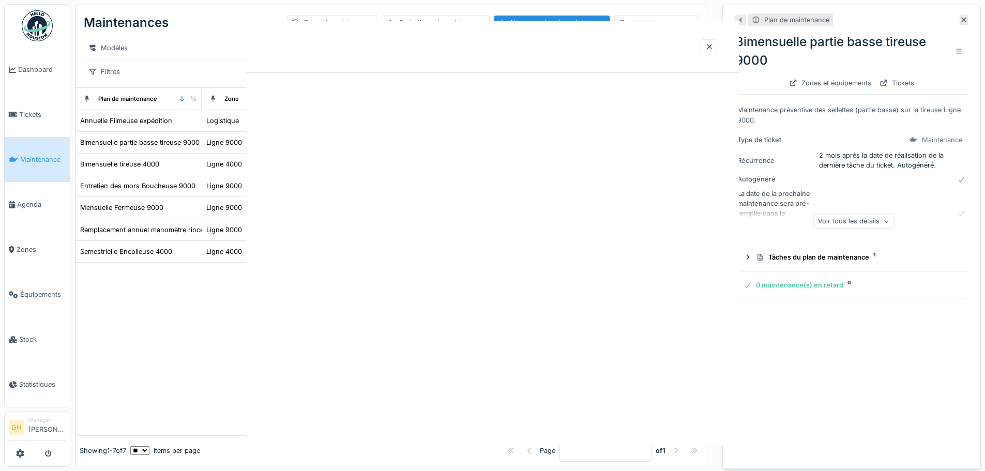
scroll to position [0, 0]
